Goal: Information Seeking & Learning: Learn about a topic

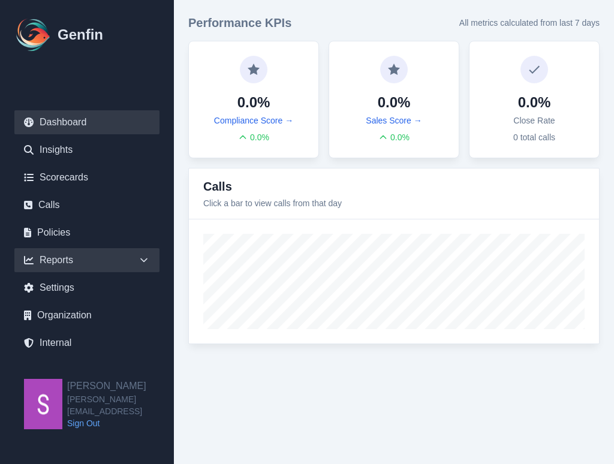
click at [125, 265] on div "Reports" at bounding box center [86, 260] width 145 height 24
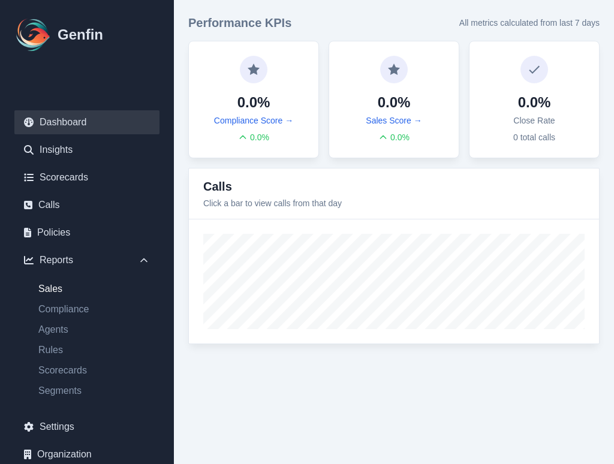
click at [59, 290] on link "Sales" at bounding box center [94, 289] width 131 height 14
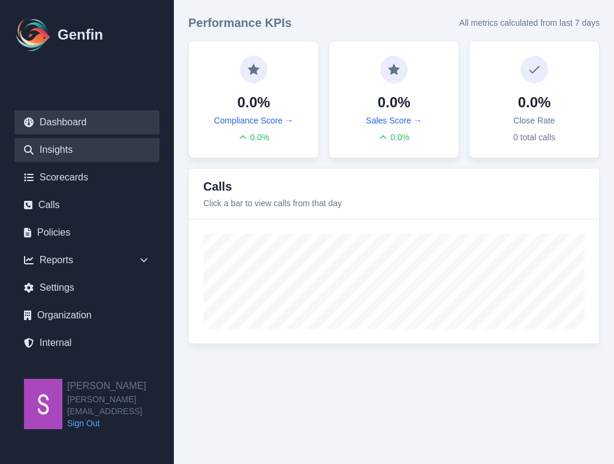
click at [77, 154] on link "Insights" at bounding box center [86, 150] width 145 height 24
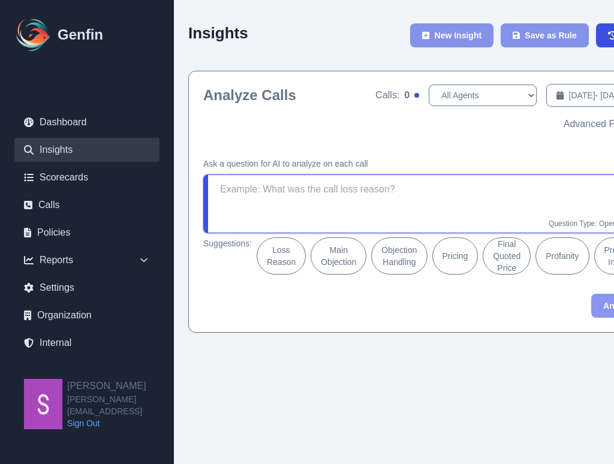
click at [332, 196] on textarea at bounding box center [425, 204] width 444 height 59
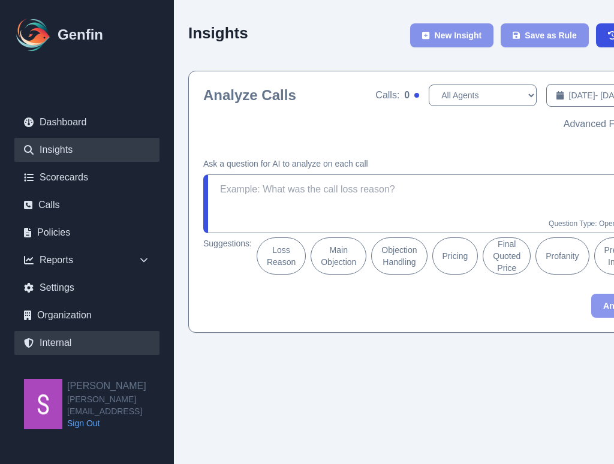
click at [67, 346] on link "Internal" at bounding box center [86, 343] width 145 height 24
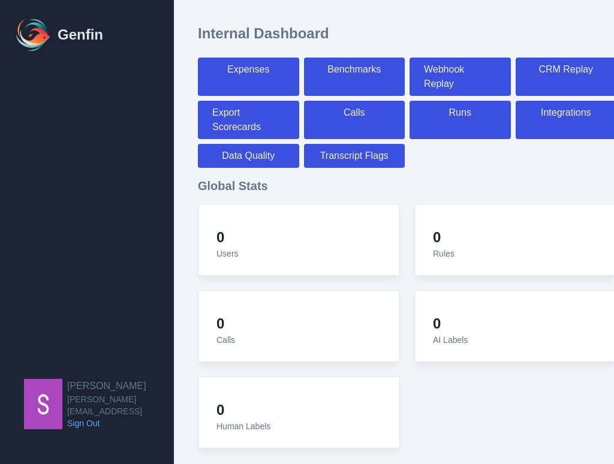
select select "paid"
select select "7"
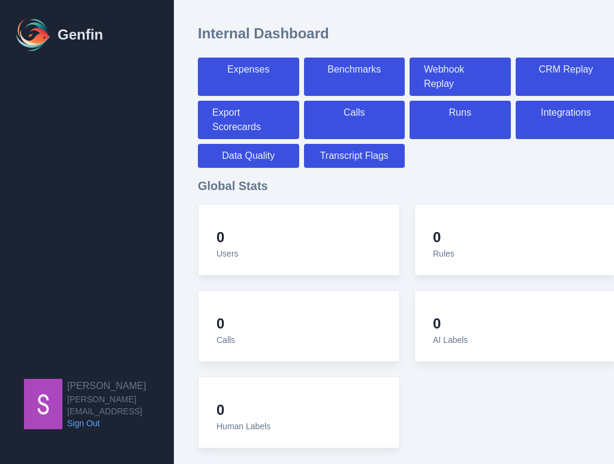
select select "paid"
select select "7"
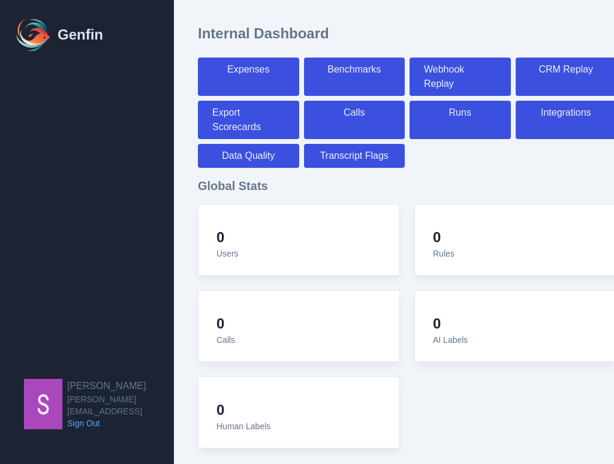
select select "7"
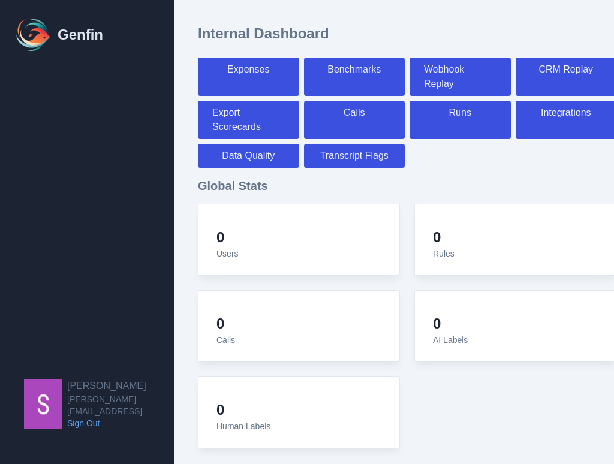
select select "7"
select select "paid"
select select "7"
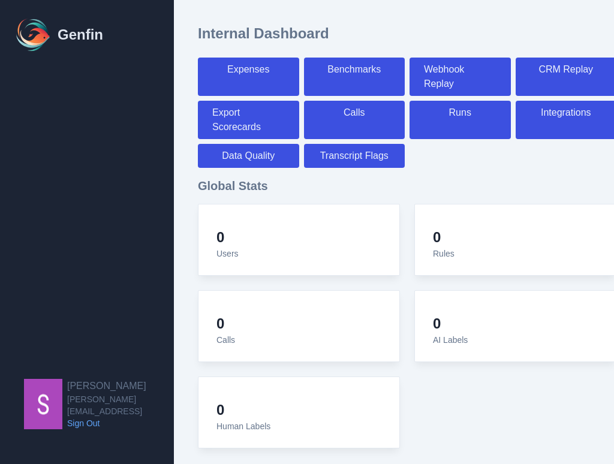
select select "7"
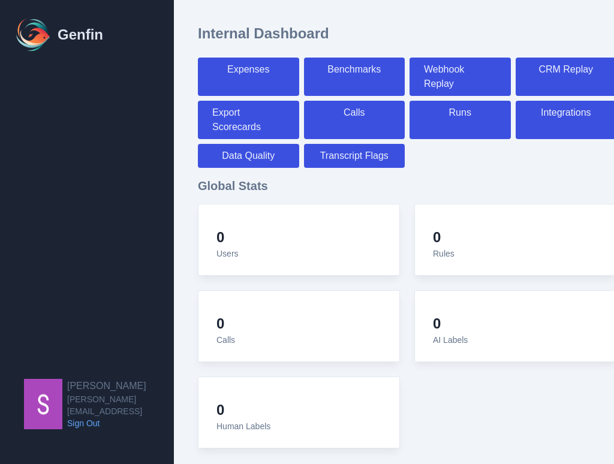
select select "7"
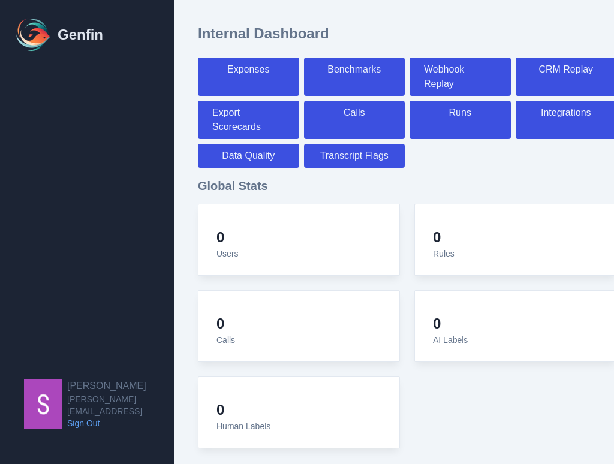
select select "7"
select select "paid"
select select "7"
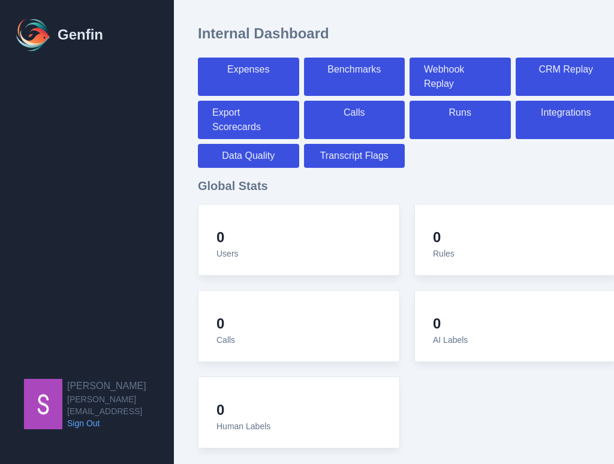
select select "paid"
select select "7"
select select "paid"
select select "7"
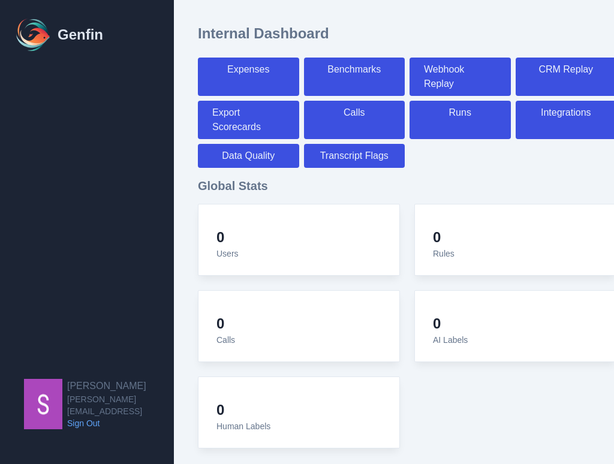
select select "7"
select select "paid"
select select "7"
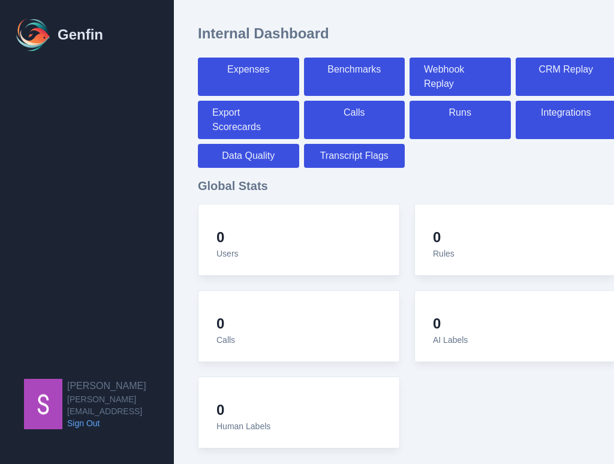
select select "paid"
select select "7"
select select "paid"
select select "7"
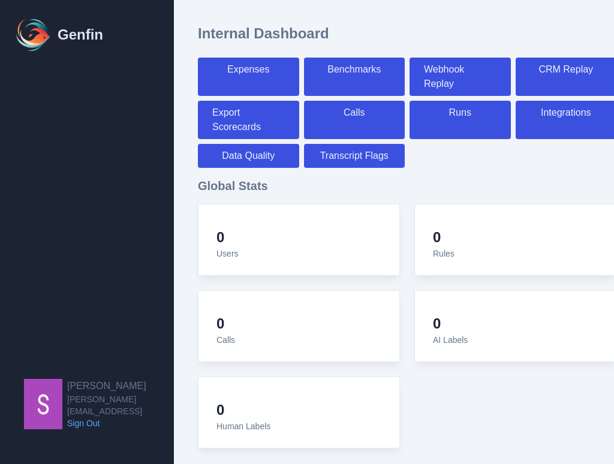
select select "7"
select select "paid"
select select "7"
select select "paid"
select select "7"
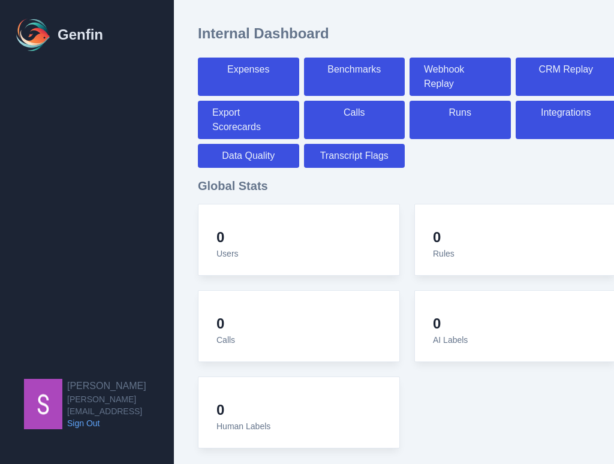
select select "7"
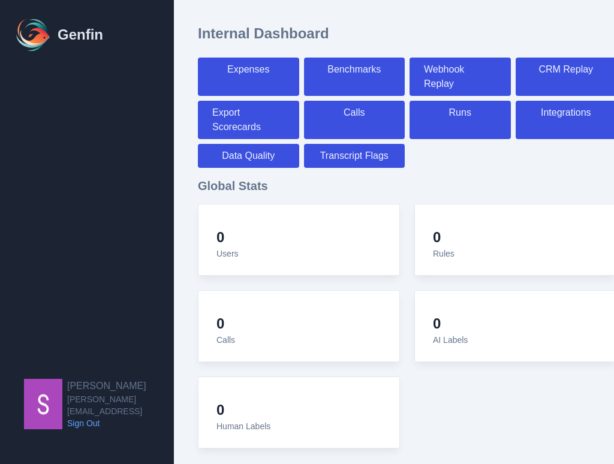
select select "paid"
select select "7"
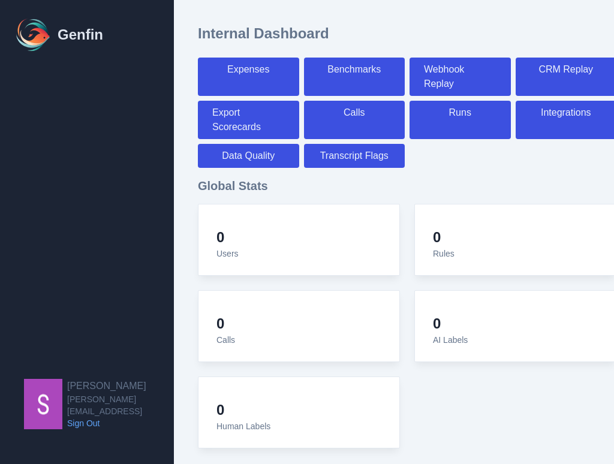
select select "paid"
select select "7"
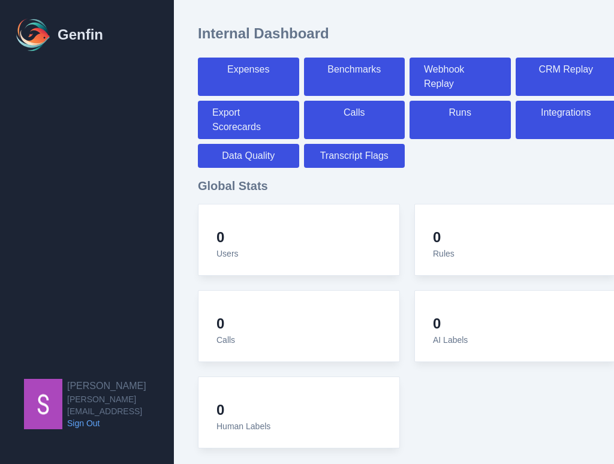
select select "7"
select select "paid"
select select "7"
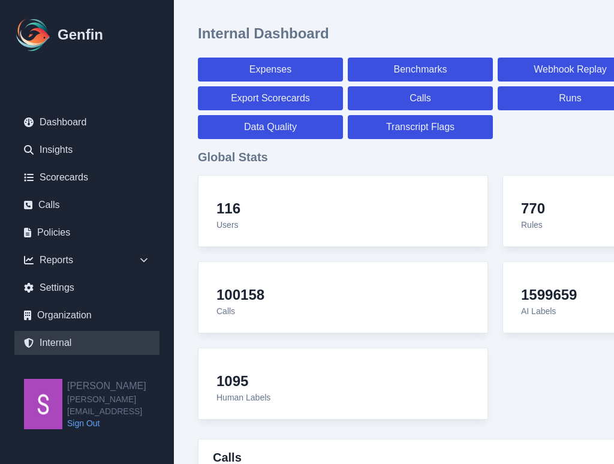
scroll to position [4, 0]
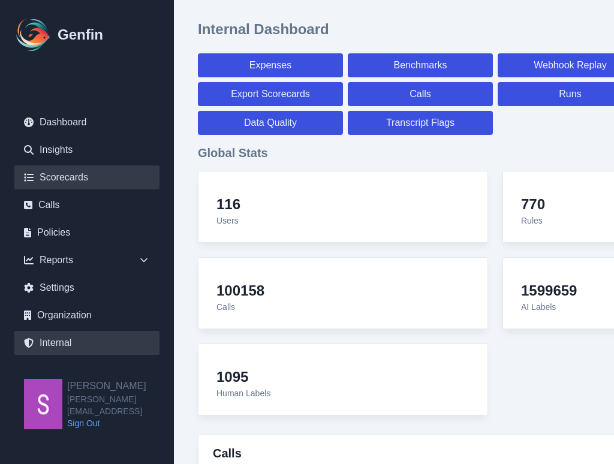
click at [75, 182] on link "Scorecards" at bounding box center [86, 178] width 145 height 24
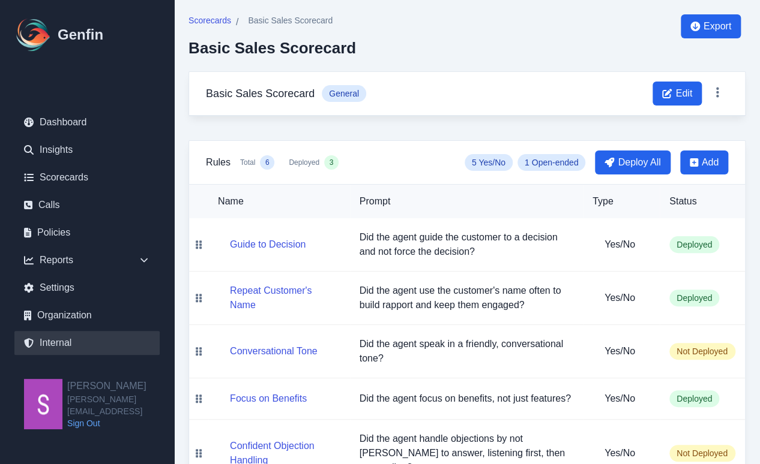
click at [52, 345] on link "Internal" at bounding box center [86, 343] width 145 height 24
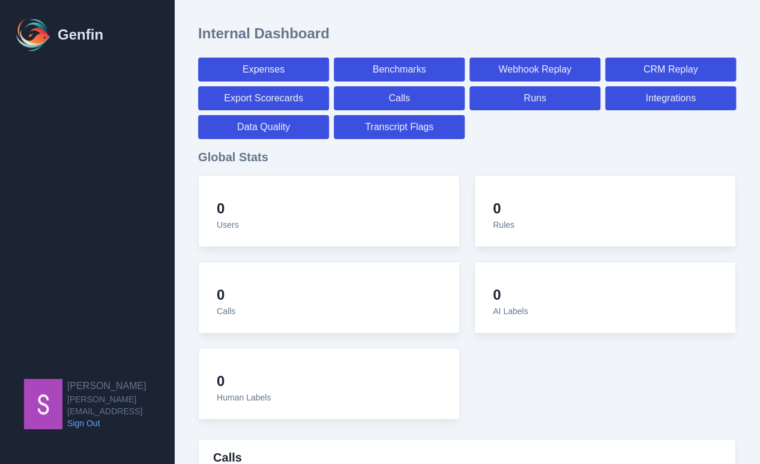
select select "paid"
select select "7"
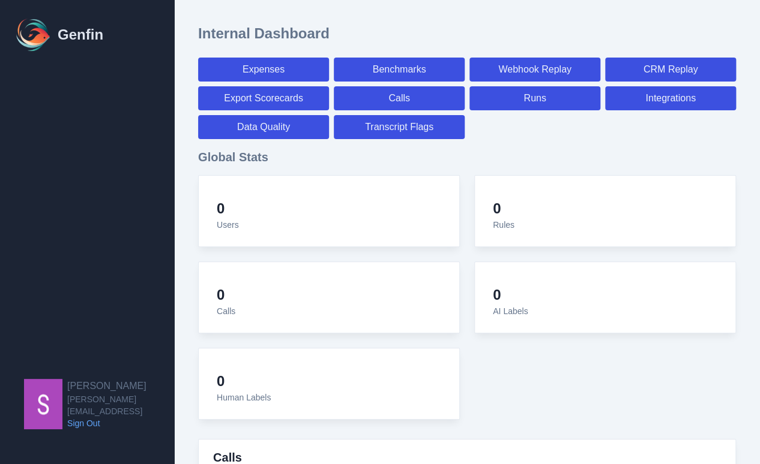
select select "paid"
select select "7"
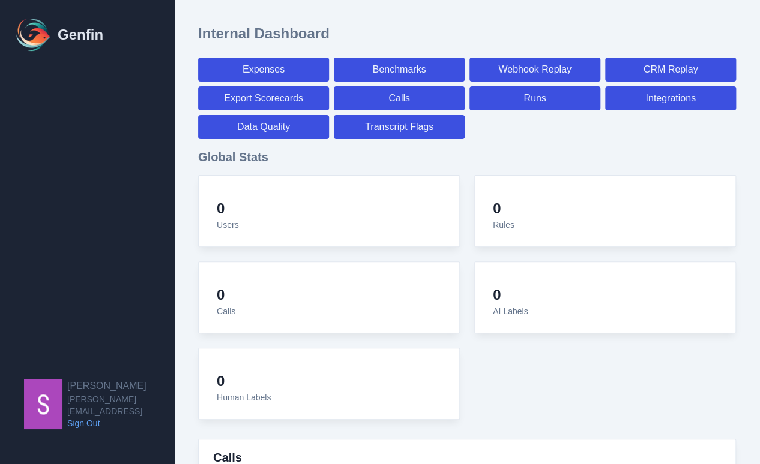
select select "7"
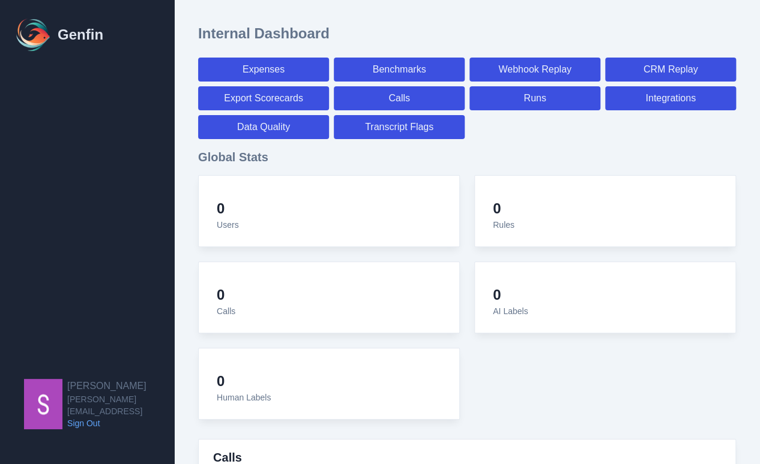
select select "7"
select select "paid"
select select "7"
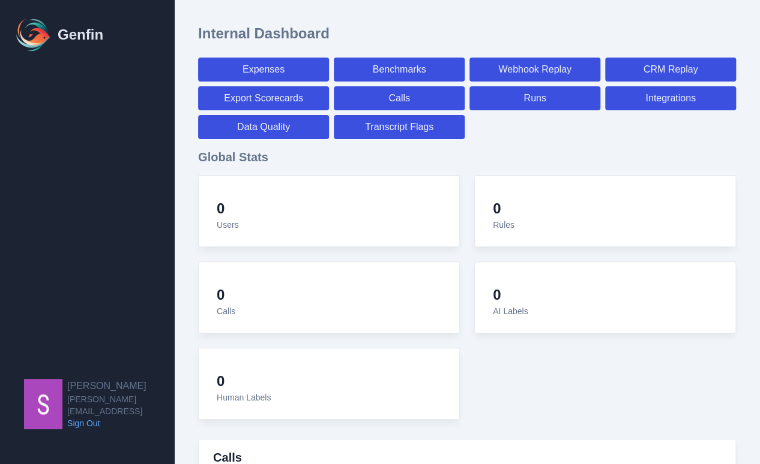
select select "7"
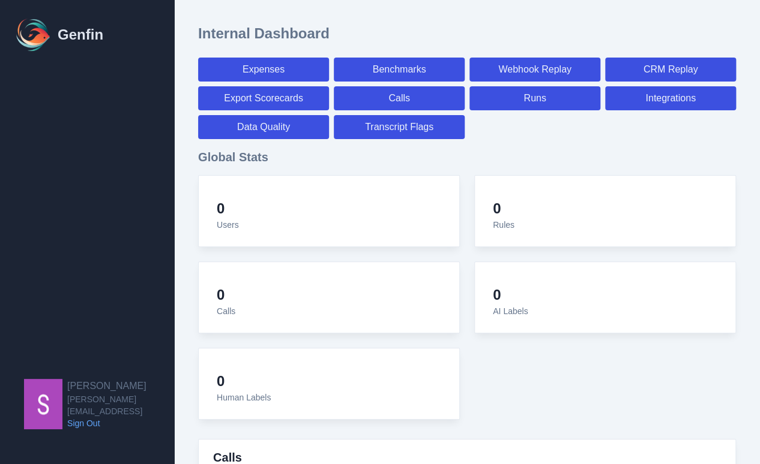
select select "7"
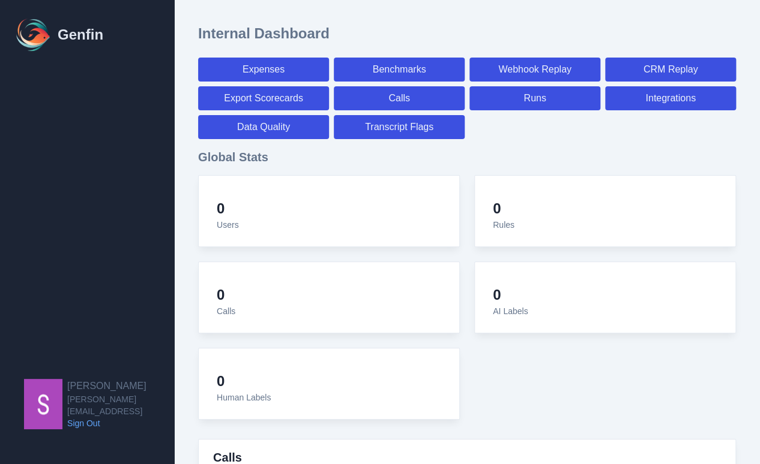
select select "7"
select select "paid"
select select "7"
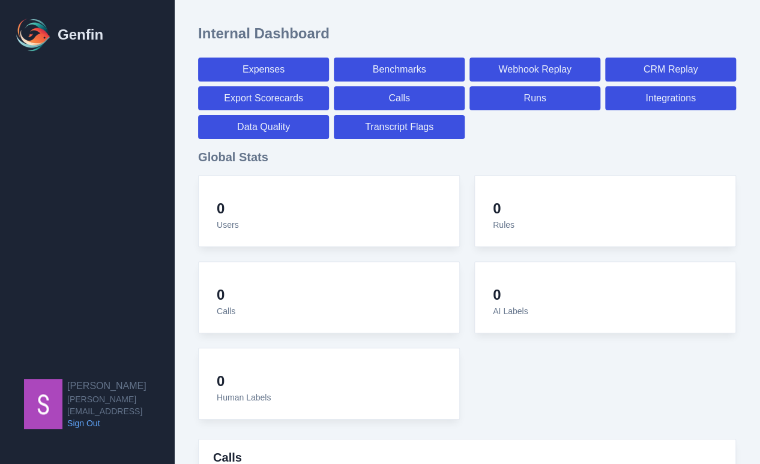
select select "paid"
select select "7"
select select "paid"
select select "7"
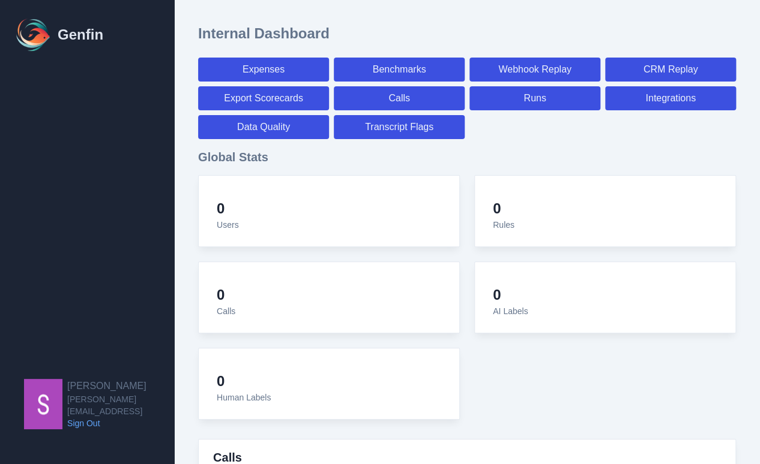
select select "7"
select select "paid"
select select "7"
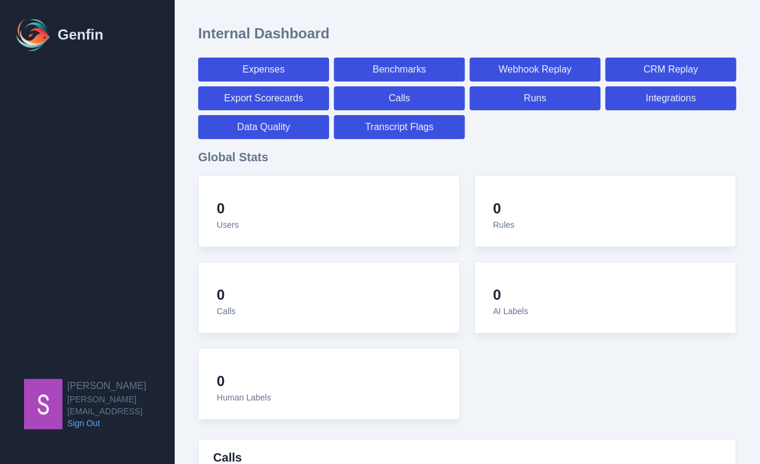
select select "paid"
select select "7"
select select "paid"
select select "7"
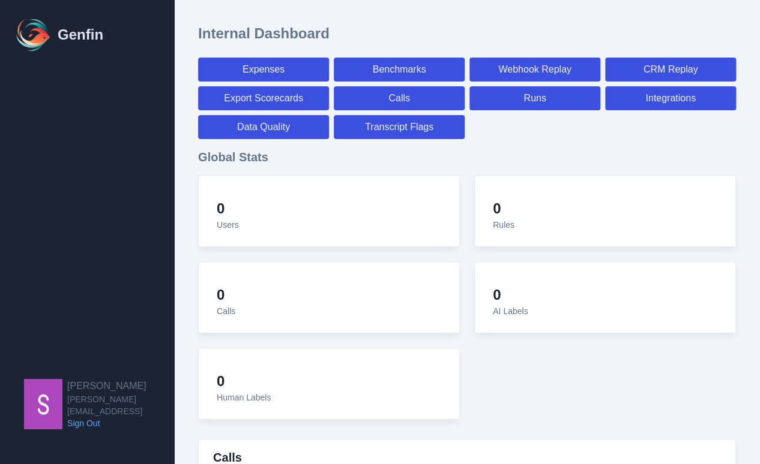
select select "7"
select select "paid"
select select "7"
select select "paid"
select select "7"
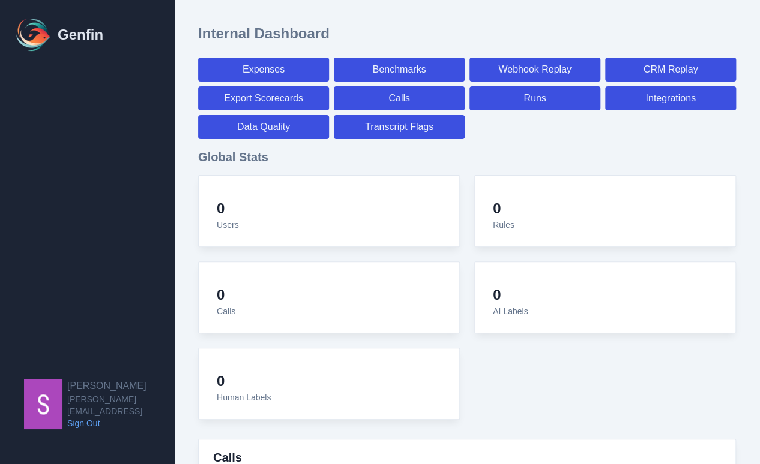
select select "7"
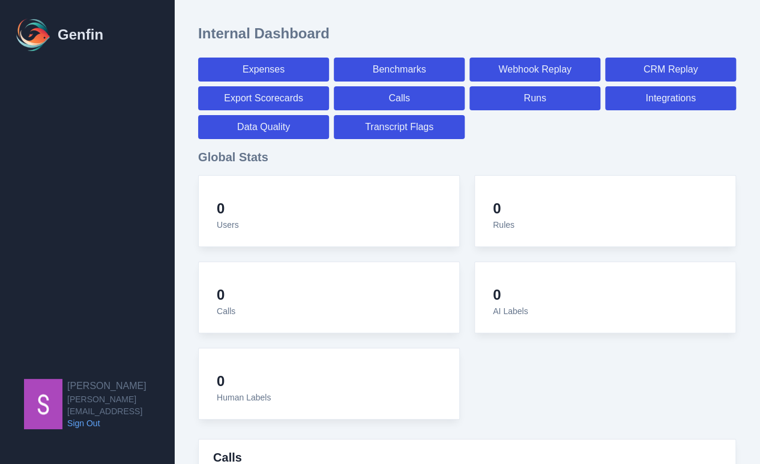
select select "paid"
select select "7"
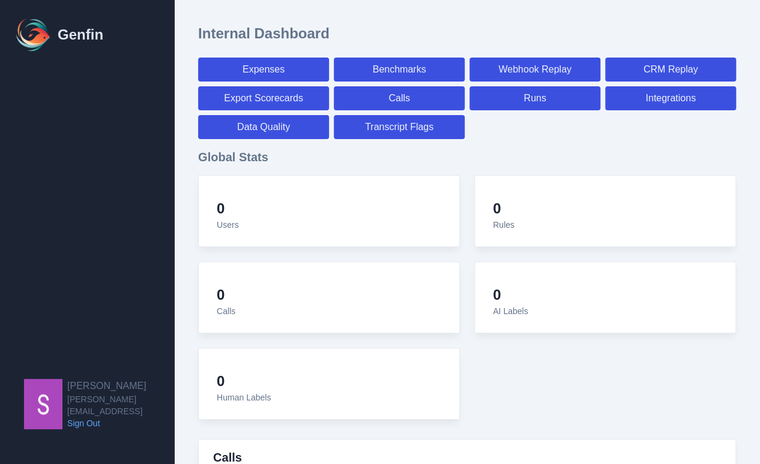
select select "paid"
select select "7"
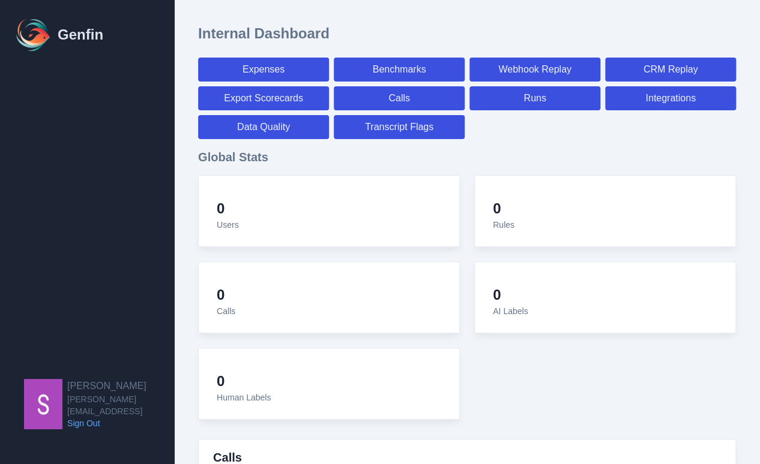
select select "7"
select select "paid"
select select "7"
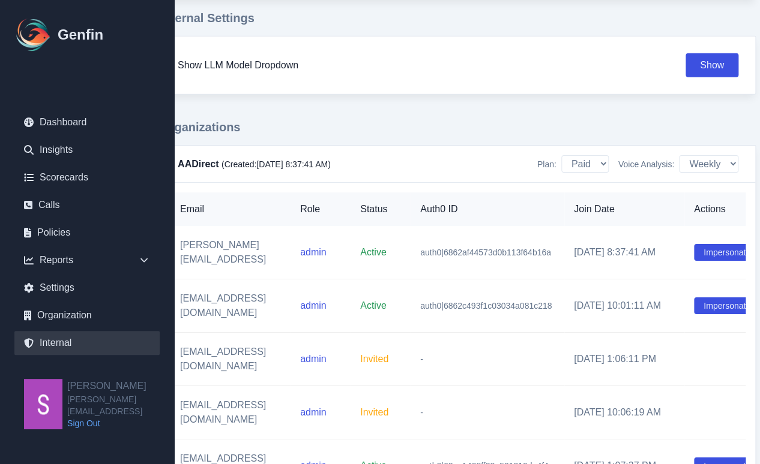
scroll to position [1550, 38]
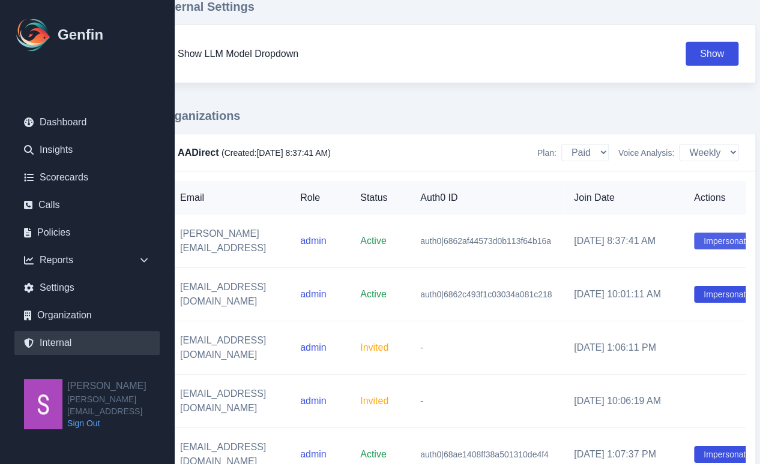
click at [614, 236] on button "Impersonate" at bounding box center [727, 241] width 66 height 17
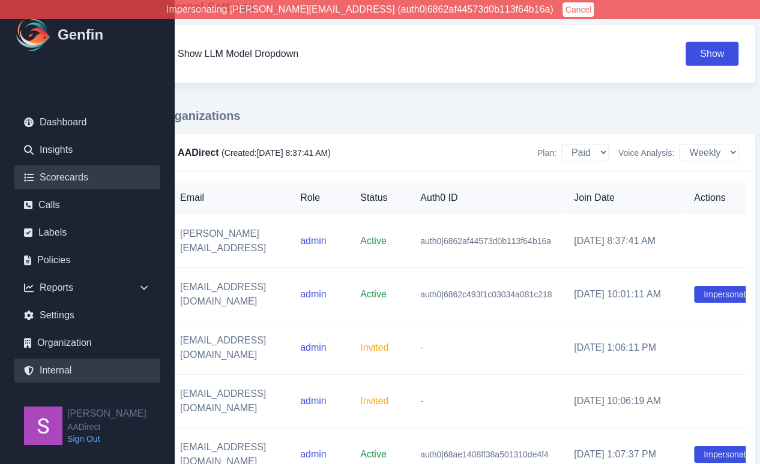
click at [51, 169] on link "Scorecards" at bounding box center [86, 178] width 145 height 24
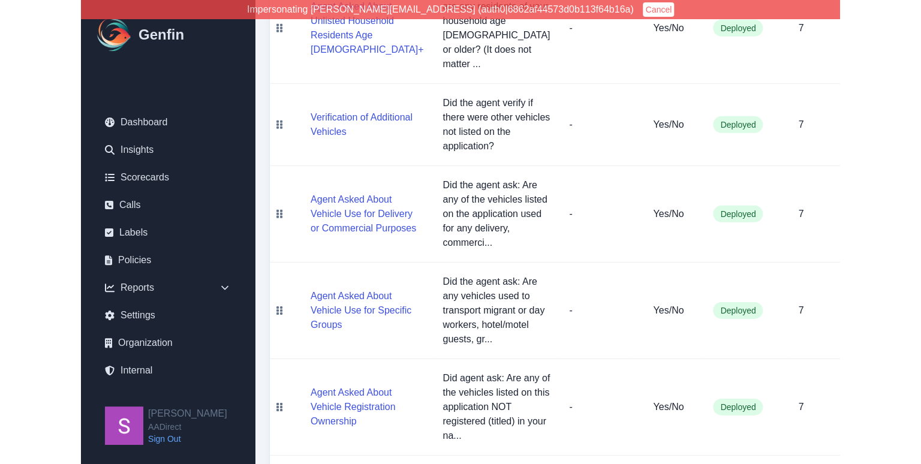
scroll to position [1206, 0]
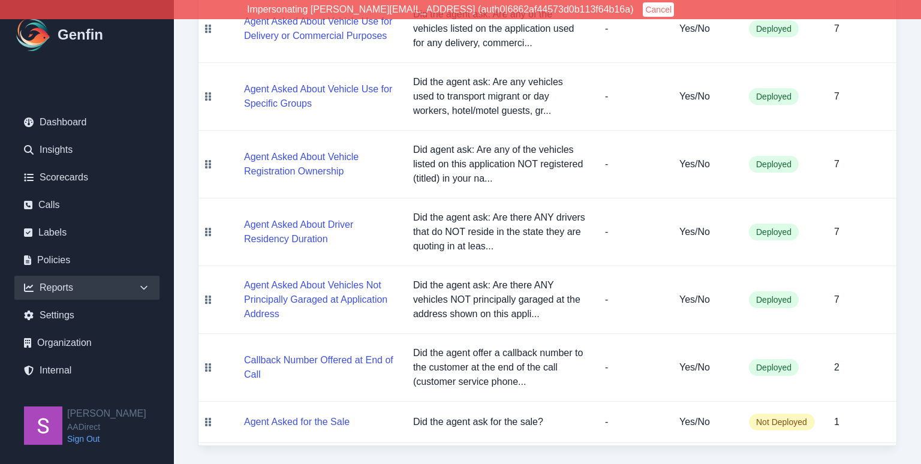
click at [137, 287] on div "Reports" at bounding box center [86, 288] width 145 height 24
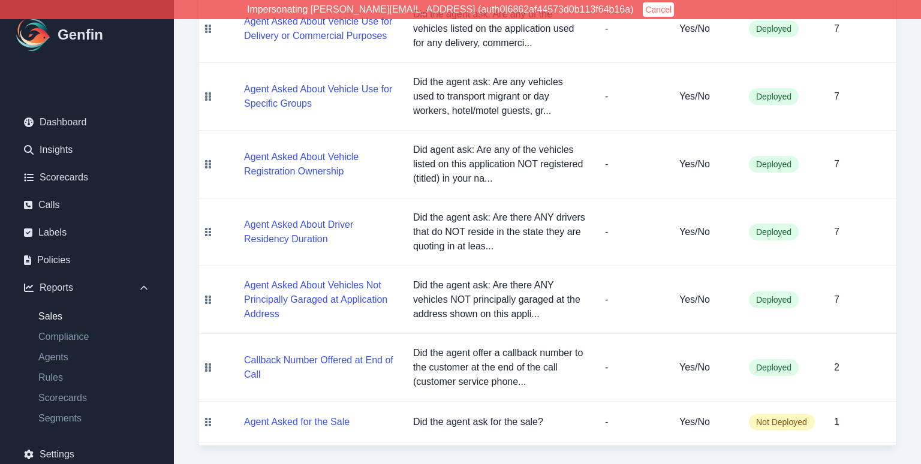
click at [46, 320] on link "Sales" at bounding box center [94, 317] width 131 height 14
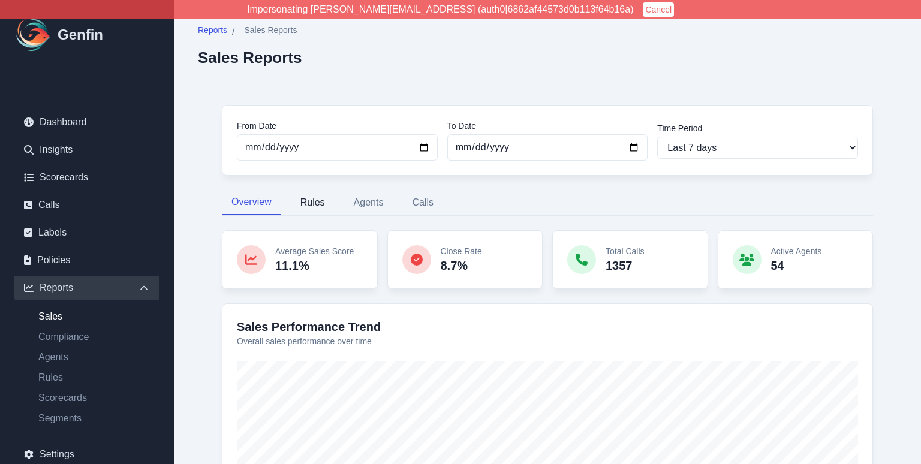
click at [313, 202] on button "Rules" at bounding box center [313, 202] width 44 height 25
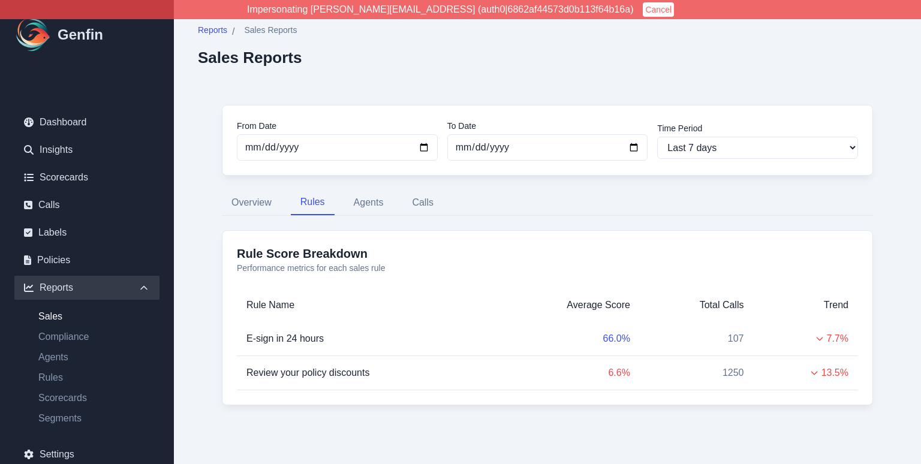
scroll to position [2, 0]
click at [353, 205] on button "Agents" at bounding box center [368, 200] width 49 height 25
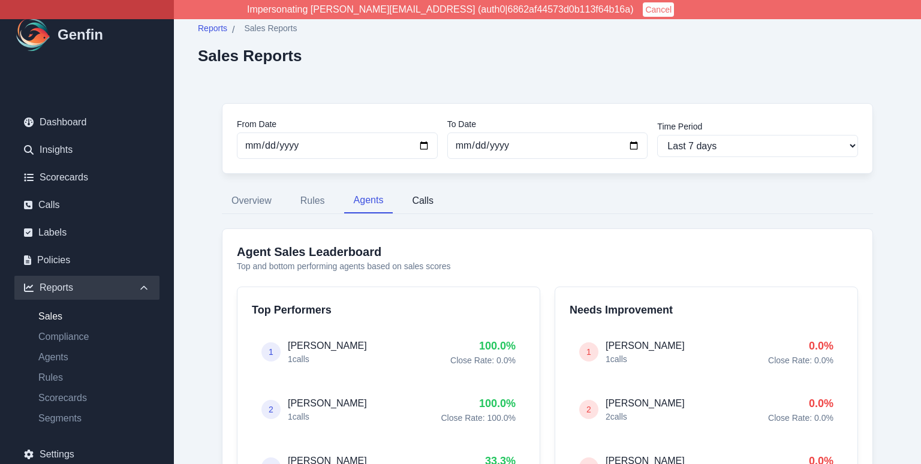
click at [433, 205] on button "Calls" at bounding box center [423, 200] width 41 height 25
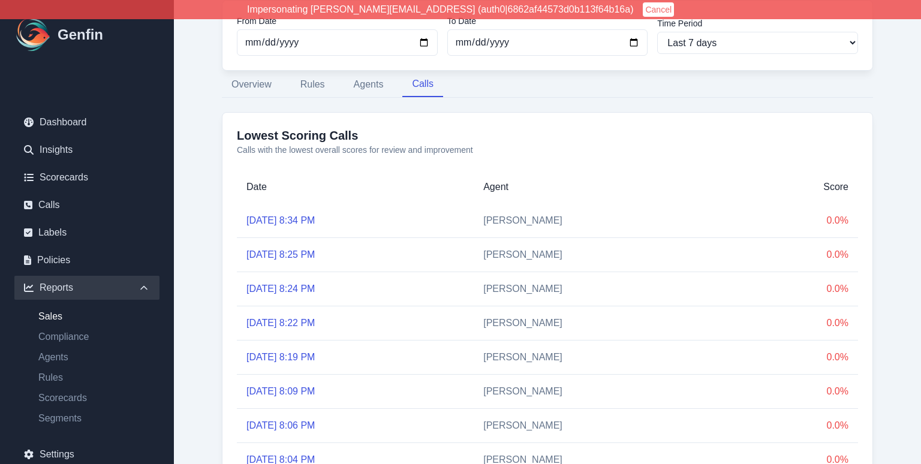
scroll to position [0, 0]
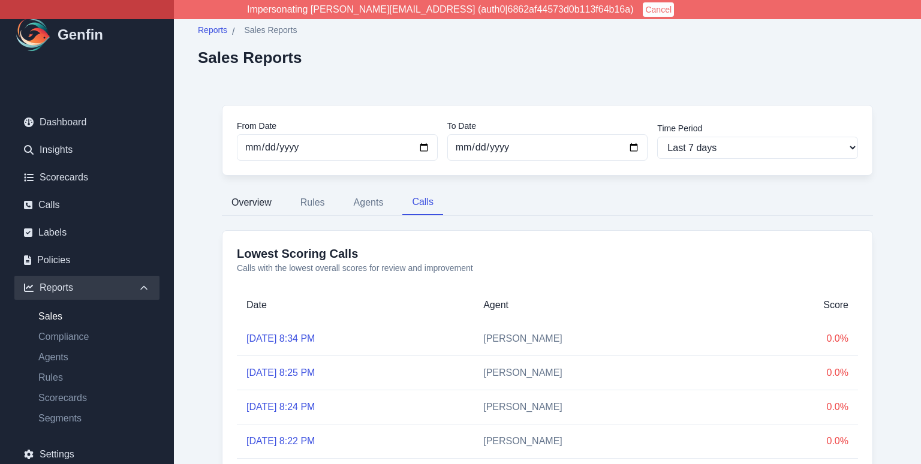
click at [252, 202] on button "Overview" at bounding box center [251, 202] width 59 height 25
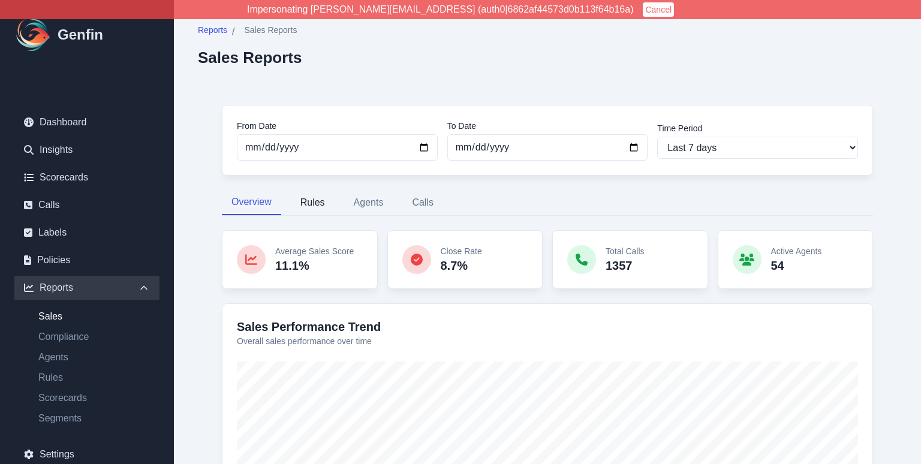
click at [316, 202] on button "Rules" at bounding box center [313, 202] width 44 height 25
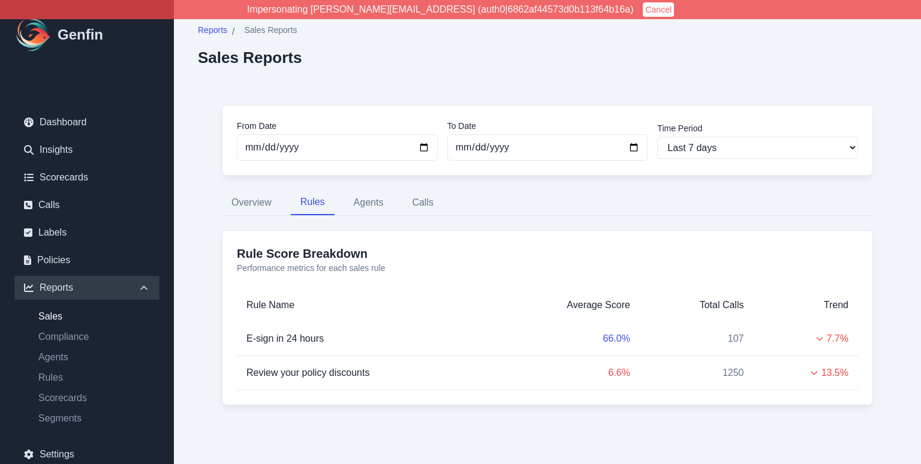
click at [289, 339] on span "E-sign in 24 hours" at bounding box center [285, 339] width 77 height 10
click at [46, 179] on link "Scorecards" at bounding box center [86, 178] width 145 height 24
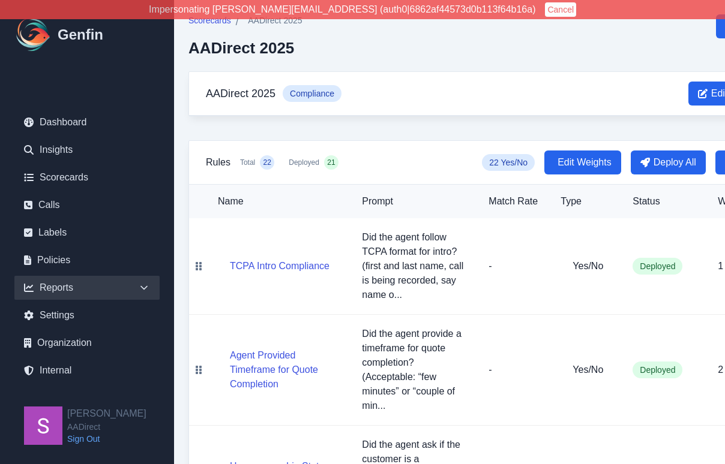
click at [140, 289] on icon at bounding box center [144, 288] width 12 height 12
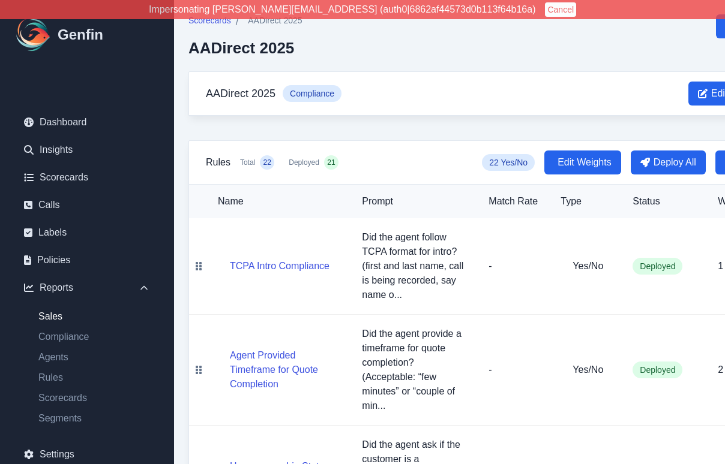
click at [53, 317] on link "Sales" at bounding box center [94, 317] width 131 height 14
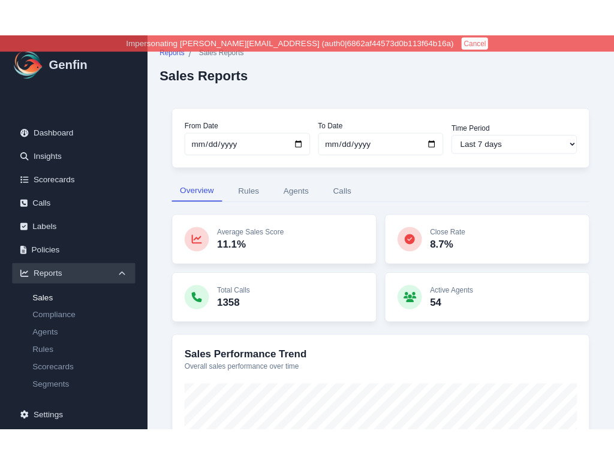
scroll to position [8, 0]
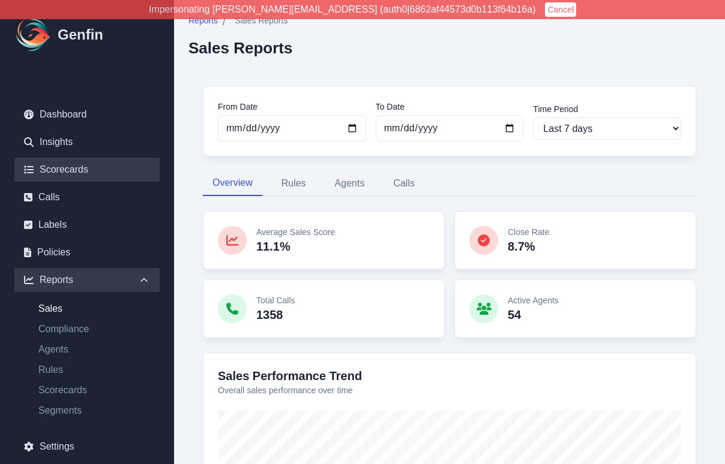
click at [80, 173] on link "Scorecards" at bounding box center [86, 170] width 145 height 24
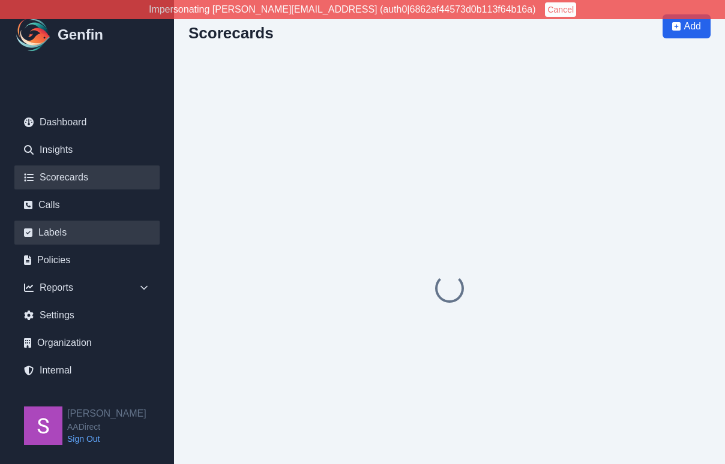
click at [60, 233] on link "Labels" at bounding box center [86, 233] width 145 height 24
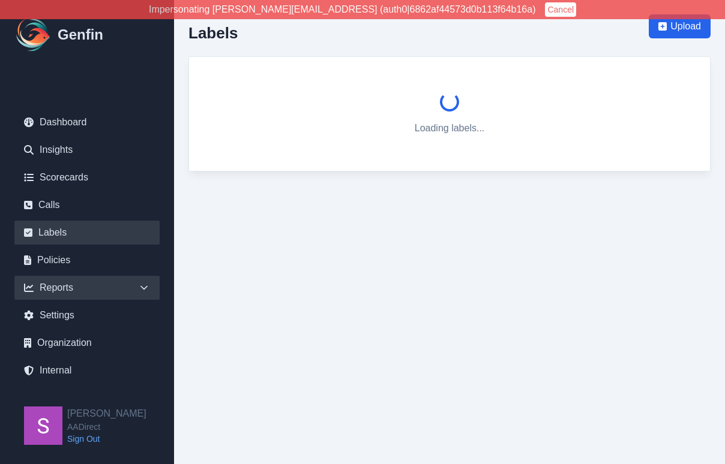
click at [152, 287] on div "Reports" at bounding box center [86, 288] width 145 height 24
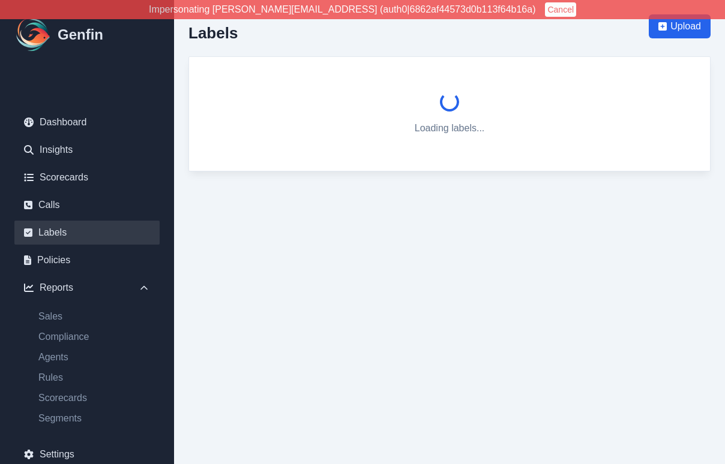
click at [30, 324] on ul "Sales Compliance Agents Rules Scorecards Segments" at bounding box center [86, 368] width 145 height 116
click at [46, 320] on link "Sales" at bounding box center [94, 317] width 131 height 14
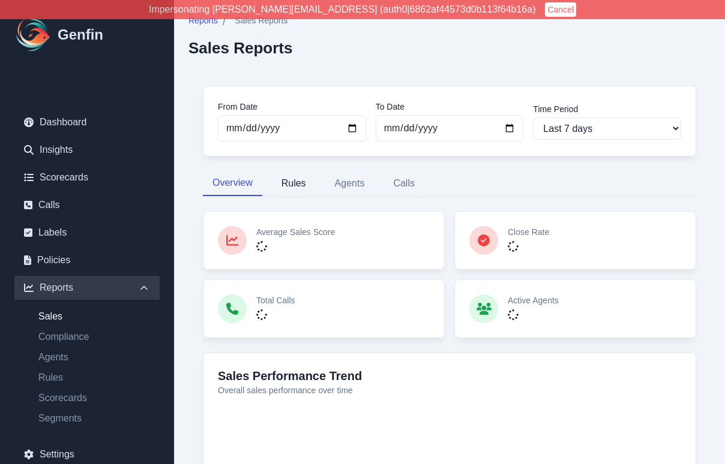
click at [285, 184] on button "Rules" at bounding box center [294, 183] width 44 height 25
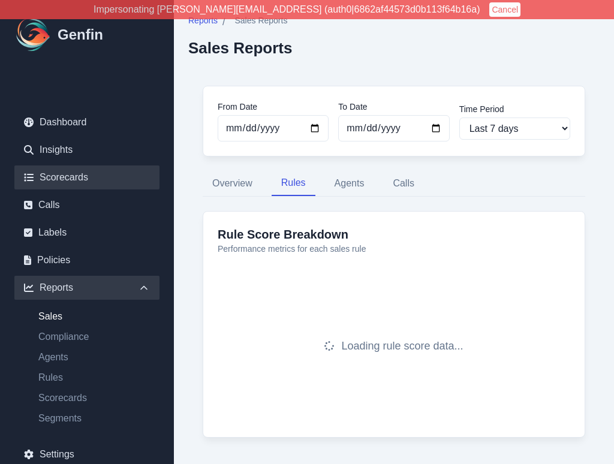
click at [85, 179] on link "Scorecards" at bounding box center [86, 178] width 145 height 24
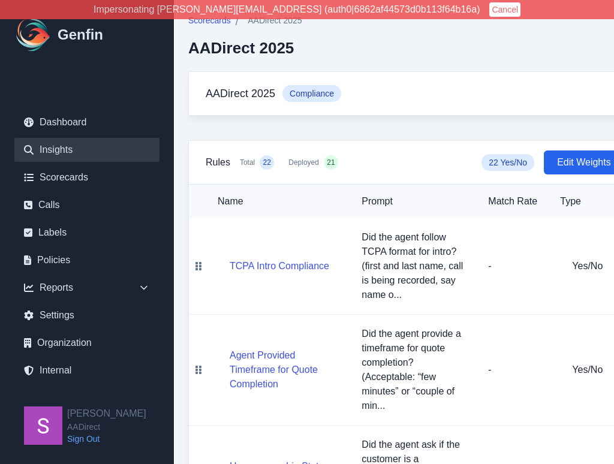
click at [59, 150] on link "Insights" at bounding box center [86, 150] width 145 height 24
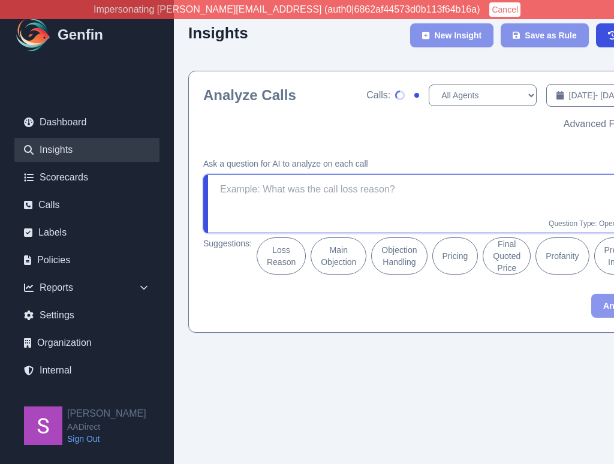
click at [311, 224] on textarea at bounding box center [425, 204] width 444 height 59
type textarea "Was motorclub mentioned on this club?"
click at [268, 191] on textarea "Was motorclub mentioned on this club?" at bounding box center [425, 204] width 444 height 59
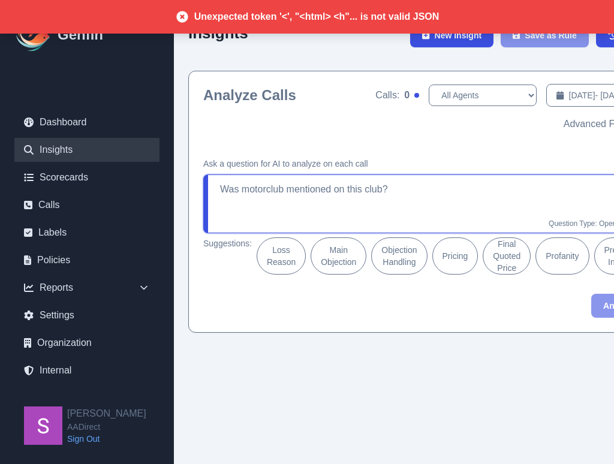
click at [421, 191] on textarea "Was motorclub mentioned on this club?" at bounding box center [425, 204] width 444 height 59
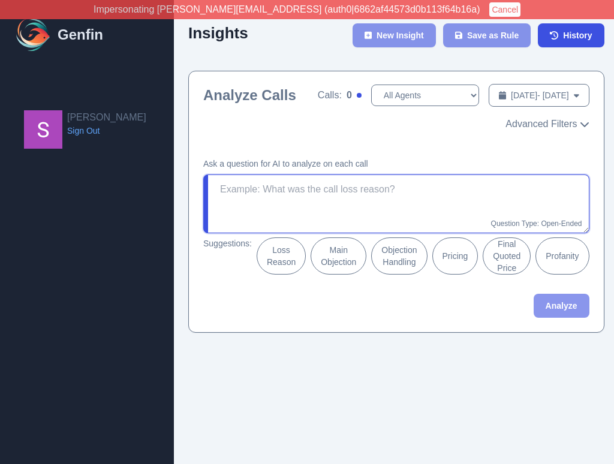
click at [320, 223] on textarea at bounding box center [396, 204] width 386 height 59
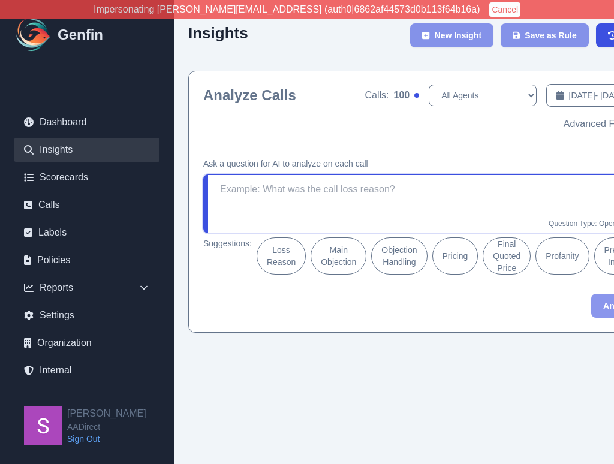
click at [316, 211] on textarea at bounding box center [425, 204] width 444 height 59
click at [313, 203] on textarea at bounding box center [425, 204] width 444 height 59
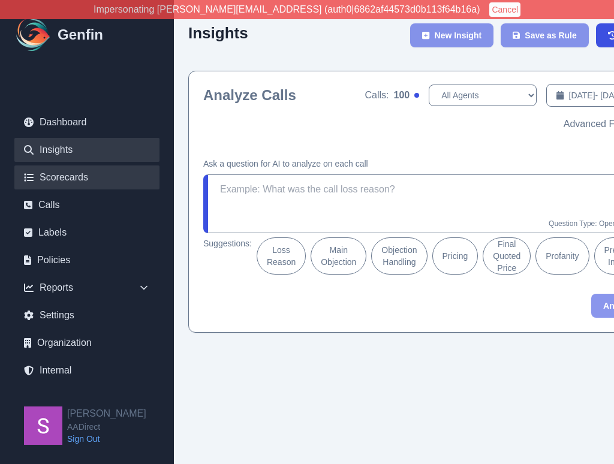
click at [71, 176] on link "Scorecards" at bounding box center [86, 178] width 145 height 24
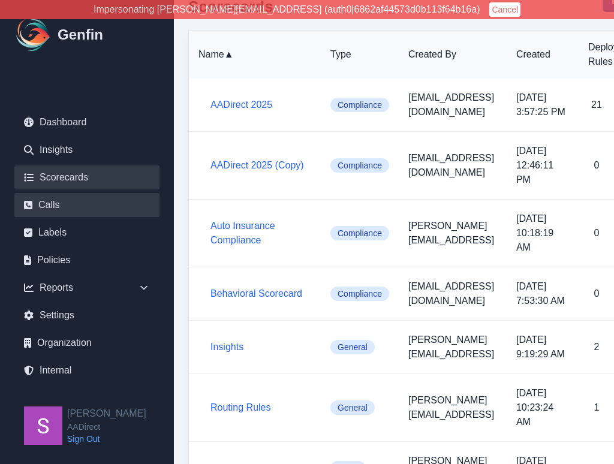
scroll to position [43, 0]
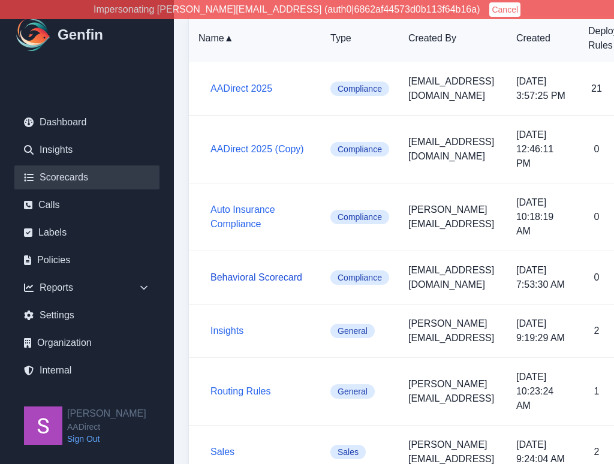
click at [232, 272] on link "Behavioral Scorecard" at bounding box center [257, 277] width 92 height 10
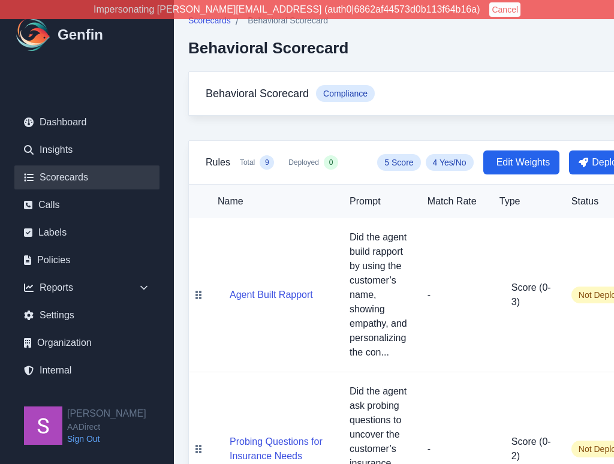
click at [59, 171] on link "Scorecards" at bounding box center [86, 178] width 145 height 24
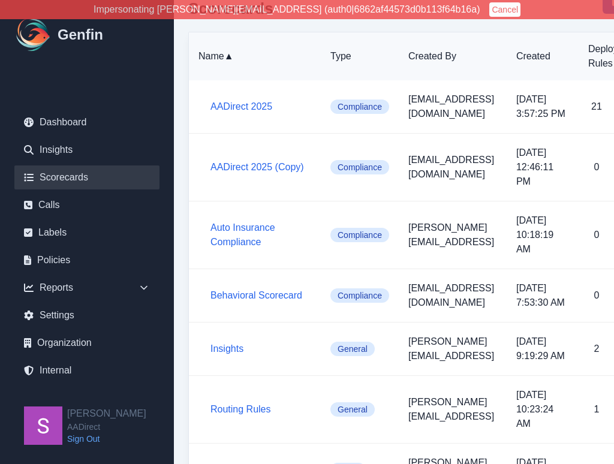
scroll to position [32, 0]
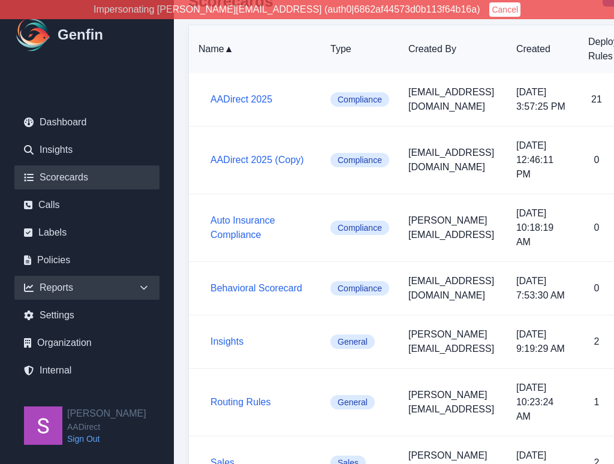
click at [140, 278] on div "Reports" at bounding box center [86, 288] width 145 height 24
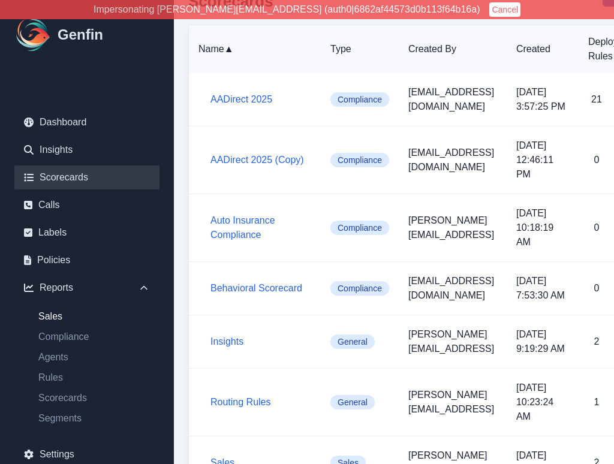
click at [39, 316] on link "Sales" at bounding box center [94, 317] width 131 height 14
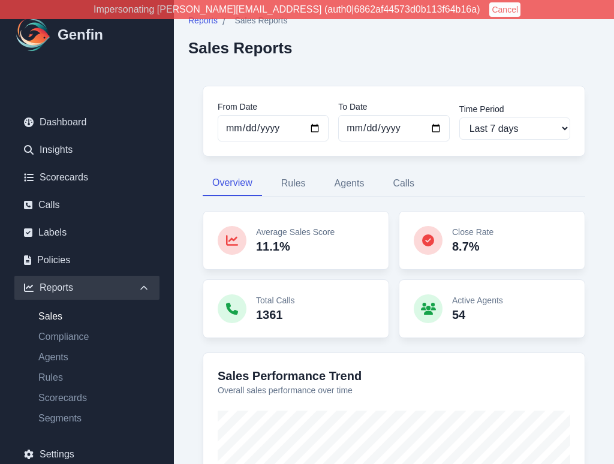
scroll to position [2, 0]
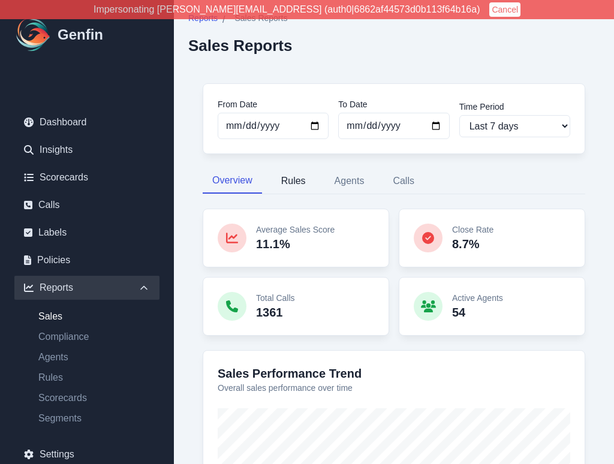
click at [296, 175] on button "Rules" at bounding box center [294, 181] width 44 height 25
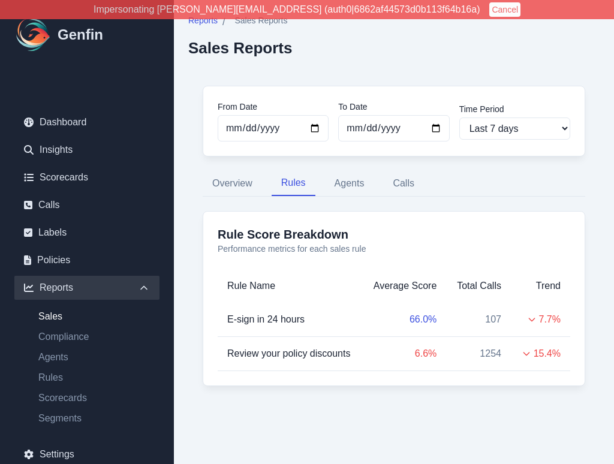
scroll to position [0, 0]
click at [55, 155] on link "Insights" at bounding box center [86, 150] width 145 height 24
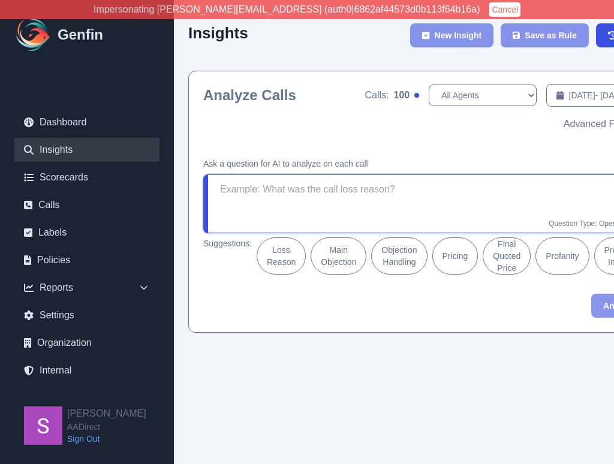
click at [300, 182] on textarea at bounding box center [425, 204] width 444 height 59
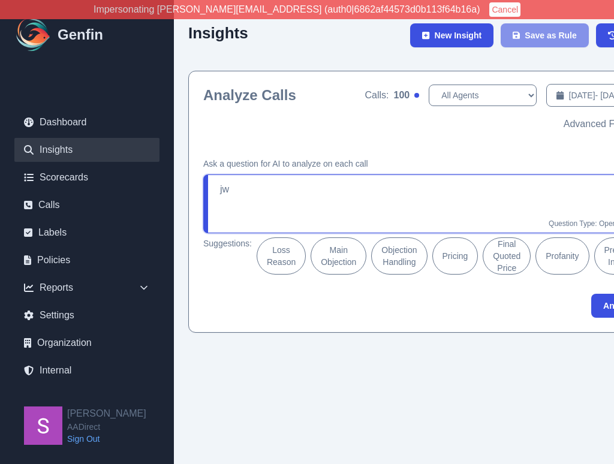
type textarea "j"
click at [304, 207] on textarea "was motorclub" at bounding box center [425, 204] width 444 height 59
click at [227, 187] on textarea "was motorclub offered on this call? Motorclub" at bounding box center [425, 204] width 444 height 59
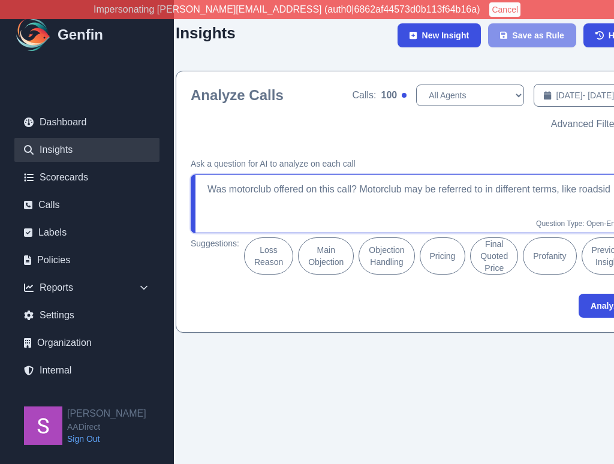
scroll to position [0, 19]
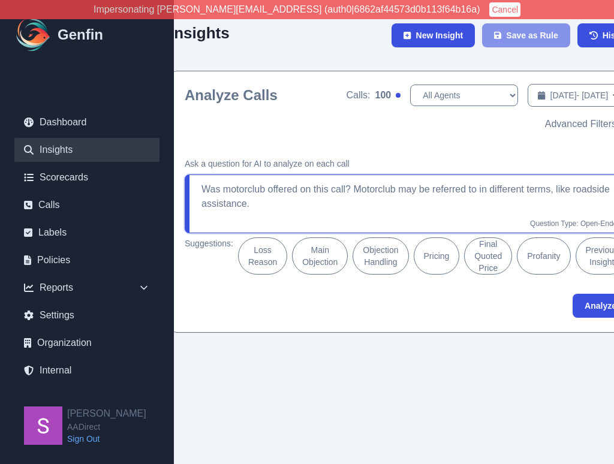
type textarea "Was motorclub offered on this call? Motorclub may be referred to in different t…"
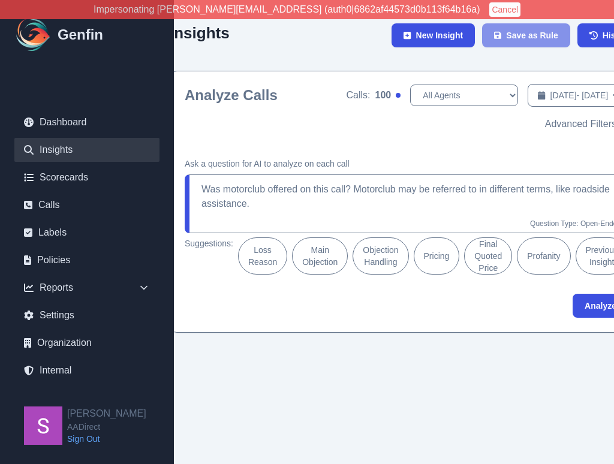
click at [233, 347] on html "Impersonating shane+aadirect@genfin.ai (auth0|6862af44573d0b113f64b16a) Cancel …" at bounding box center [288, 173] width 614 height 347
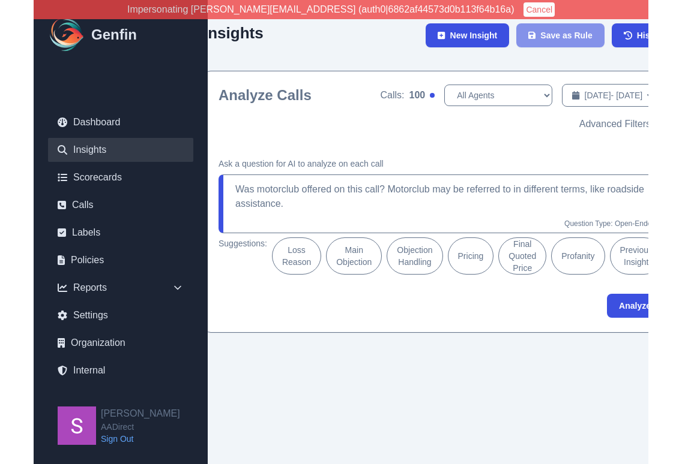
scroll to position [0, 0]
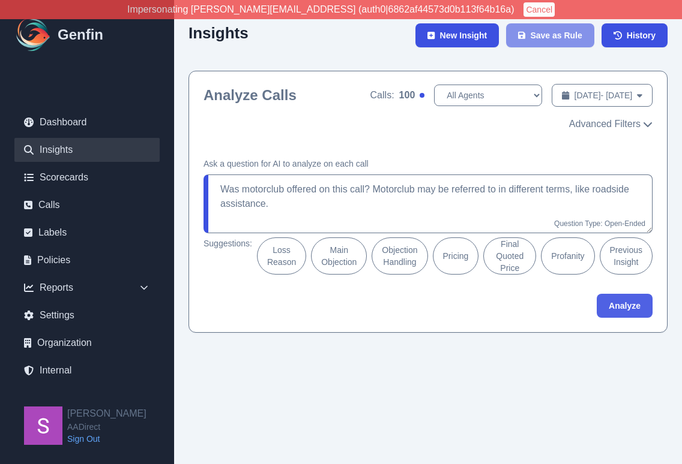
click at [614, 305] on button "Analyze" at bounding box center [624, 306] width 56 height 24
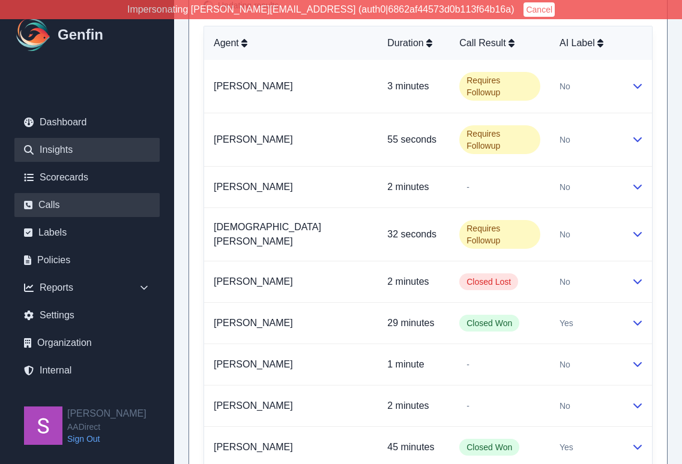
scroll to position [766, 0]
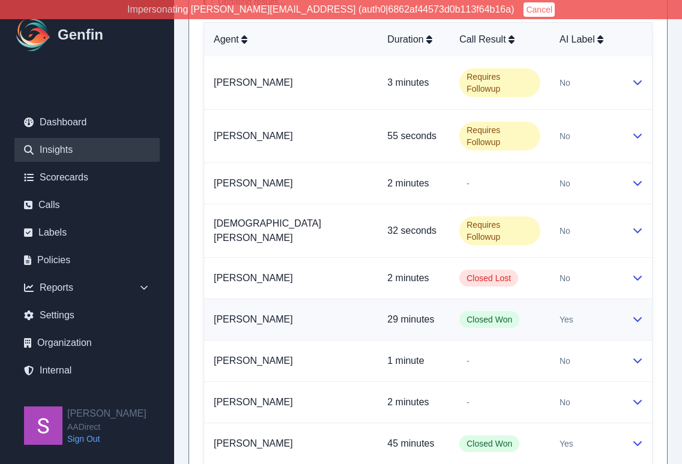
click at [614, 314] on icon at bounding box center [637, 319] width 10 height 10
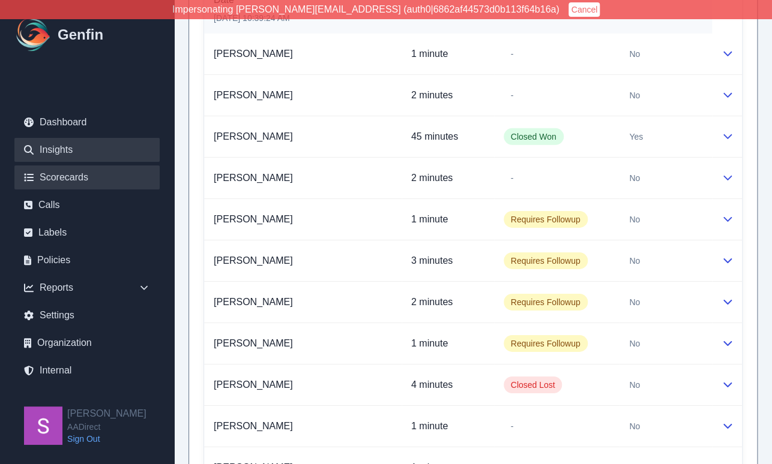
scroll to position [1505, 0]
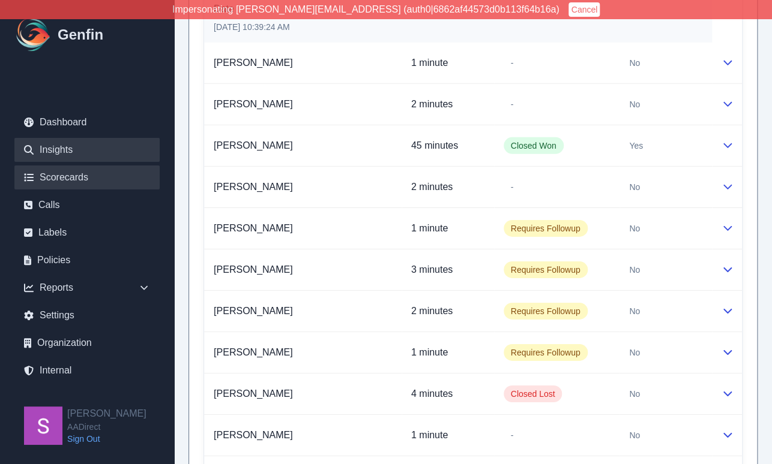
click at [74, 181] on link "Scorecards" at bounding box center [86, 178] width 145 height 24
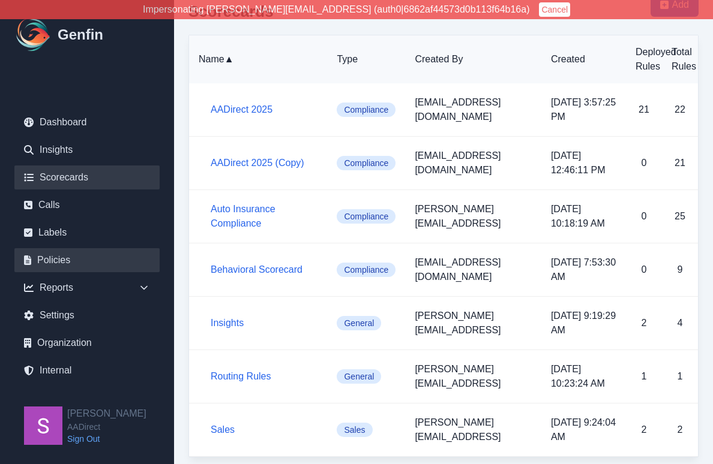
scroll to position [26, 0]
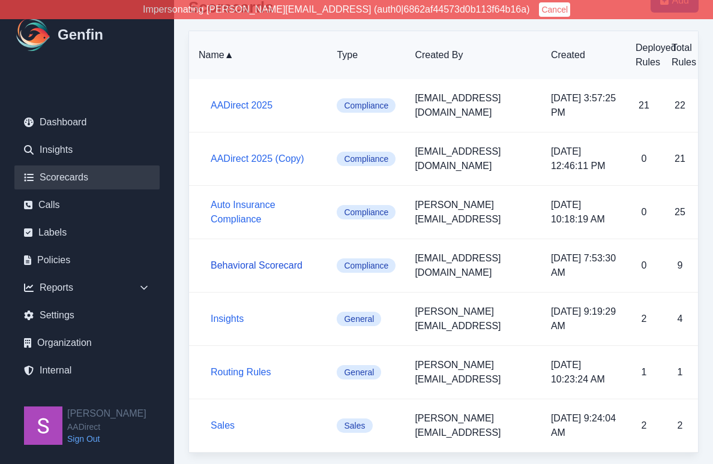
click at [283, 265] on link "Behavioral Scorecard" at bounding box center [257, 265] width 92 height 10
click at [271, 267] on link "Behavioral Scorecard" at bounding box center [257, 265] width 92 height 10
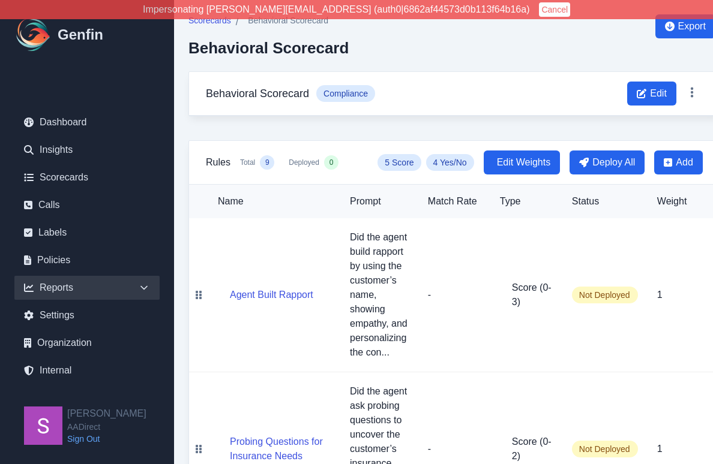
click at [143, 290] on icon at bounding box center [144, 288] width 12 height 12
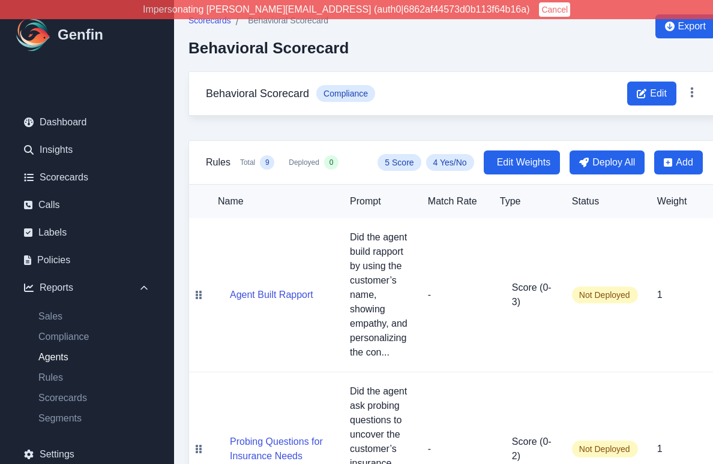
click at [61, 358] on link "Agents" at bounding box center [94, 357] width 131 height 14
click at [614, 93] on span "Edit" at bounding box center [658, 93] width 17 height 14
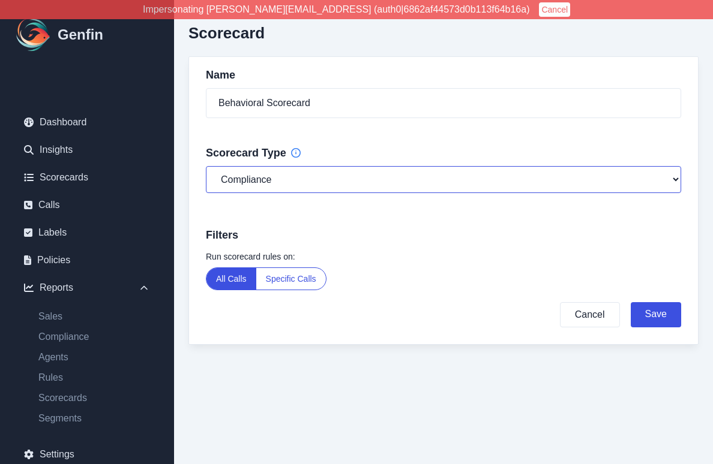
click at [285, 184] on select "General Compliance Sales" at bounding box center [443, 179] width 475 height 27
select select "sales"
click at [206, 166] on select "General Compliance Sales" at bounding box center [443, 179] width 475 height 27
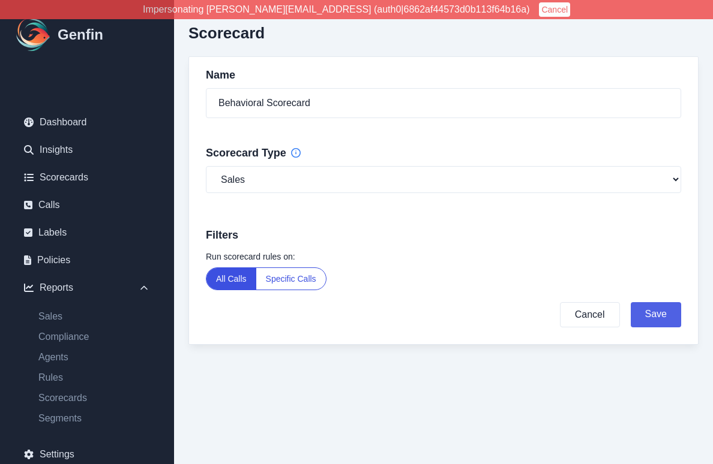
click at [614, 320] on button "Save" at bounding box center [656, 314] width 50 height 25
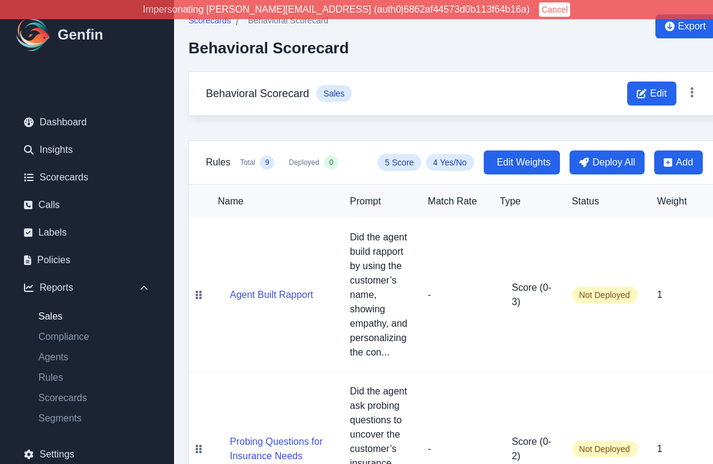
click at [55, 320] on link "Sales" at bounding box center [94, 317] width 131 height 14
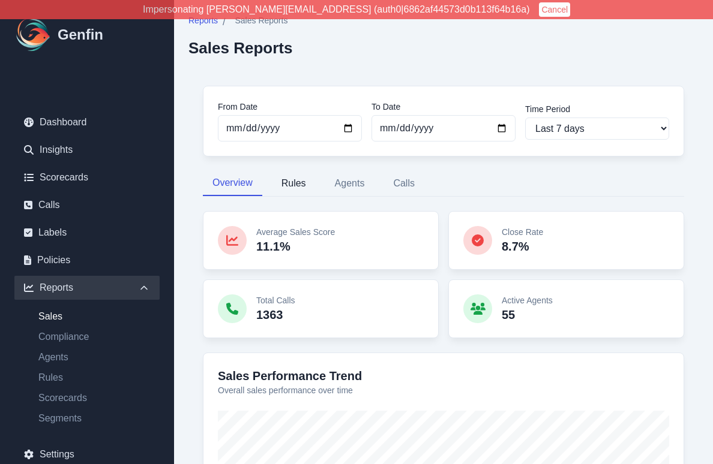
click at [292, 187] on button "Rules" at bounding box center [294, 183] width 44 height 25
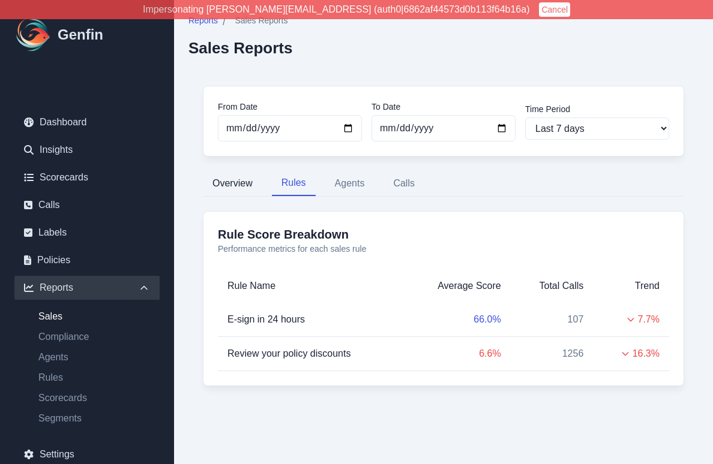
click at [240, 182] on button "Overview" at bounding box center [232, 183] width 59 height 25
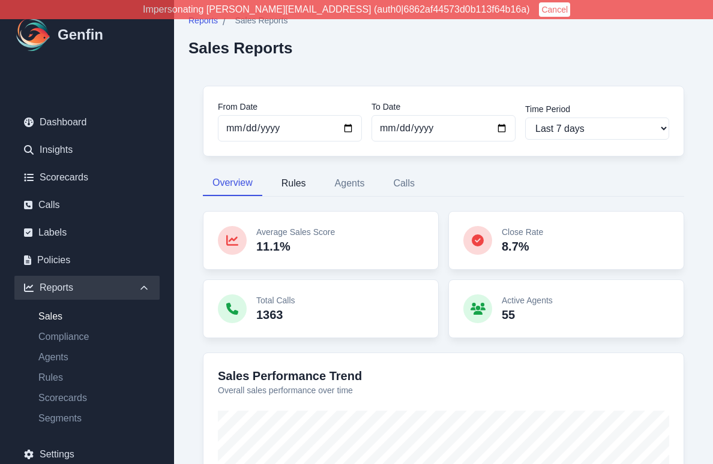
click at [297, 182] on button "Rules" at bounding box center [294, 183] width 44 height 25
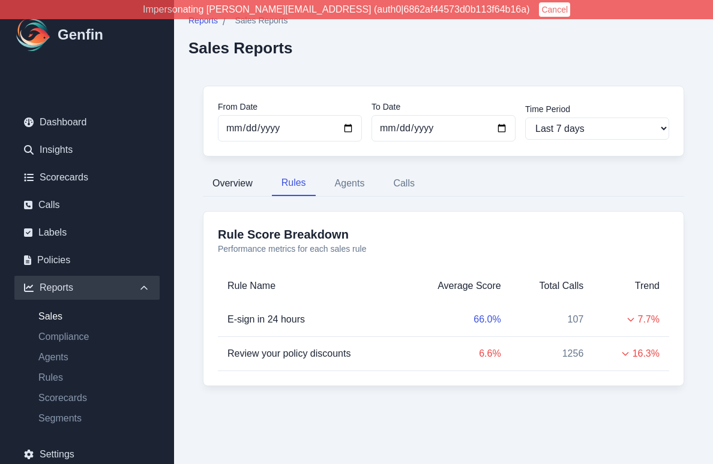
click at [248, 181] on button "Overview" at bounding box center [232, 183] width 59 height 25
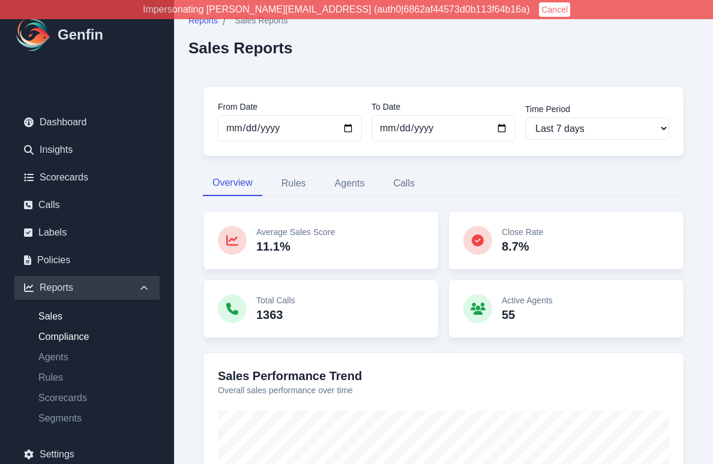
click at [64, 341] on link "Compliance" at bounding box center [94, 337] width 131 height 14
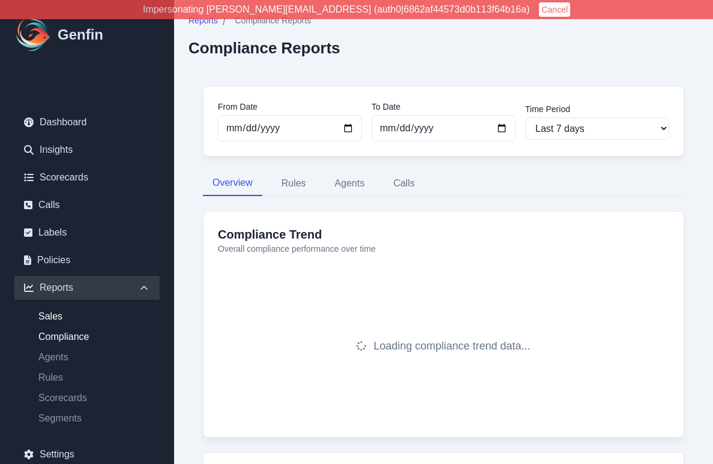
click at [54, 318] on link "Sales" at bounding box center [94, 317] width 131 height 14
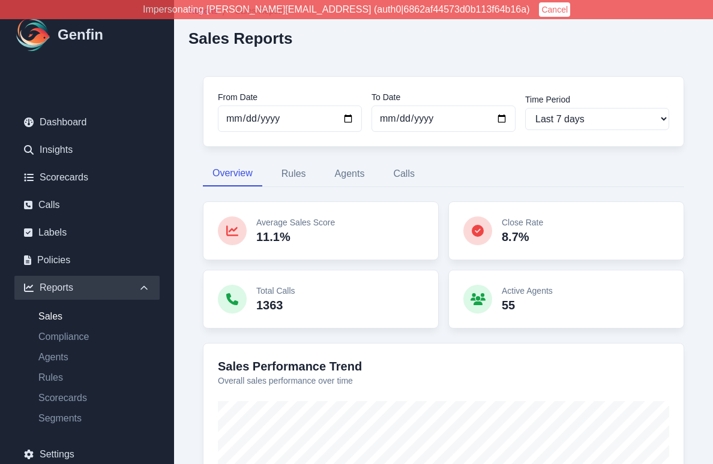
scroll to position [10, 0]
click at [49, 362] on link "Agents" at bounding box center [94, 357] width 131 height 14
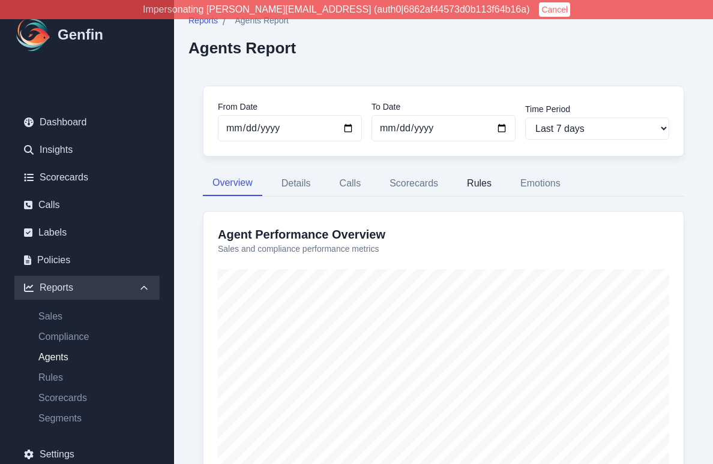
click at [479, 178] on button "Rules" at bounding box center [479, 183] width 44 height 25
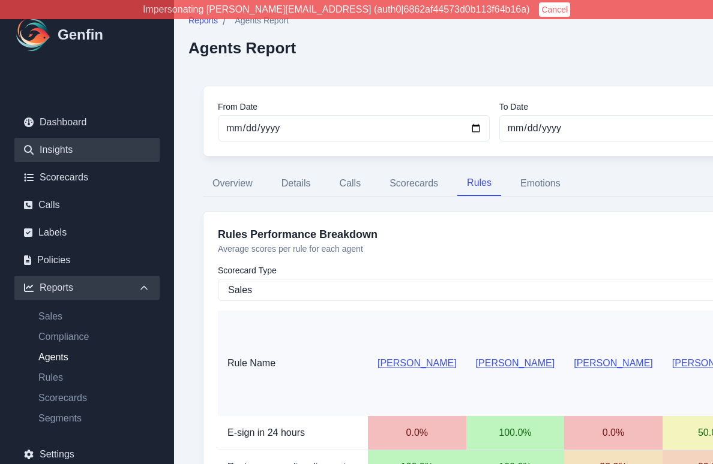
click at [60, 148] on link "Insights" at bounding box center [86, 150] width 145 height 24
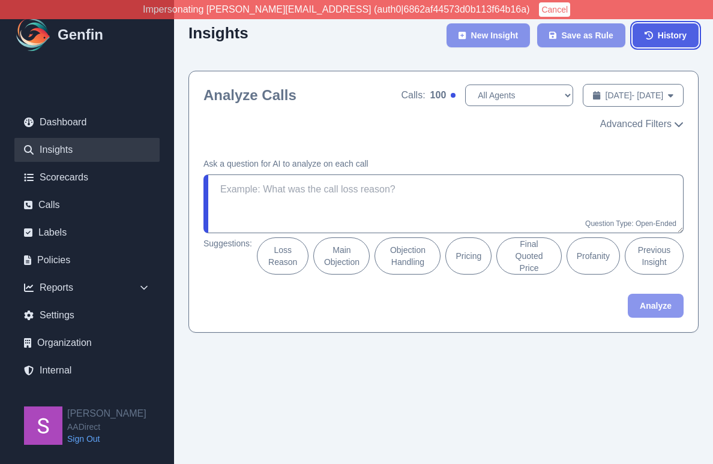
click at [614, 38] on span "History" at bounding box center [672, 35] width 29 height 12
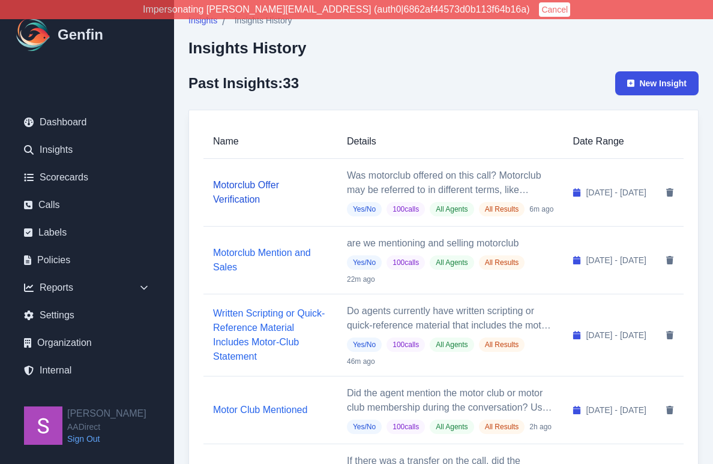
click at [244, 194] on link "Motorclub Offer Verification" at bounding box center [246, 192] width 66 height 25
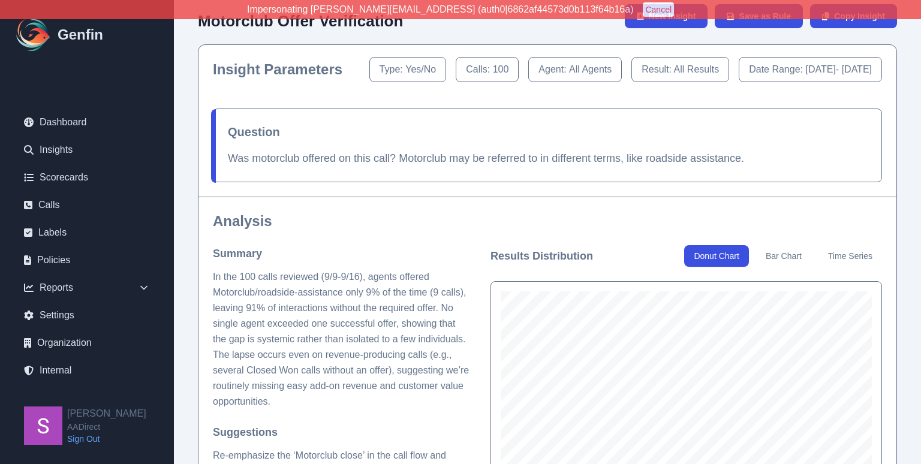
scroll to position [41, 0]
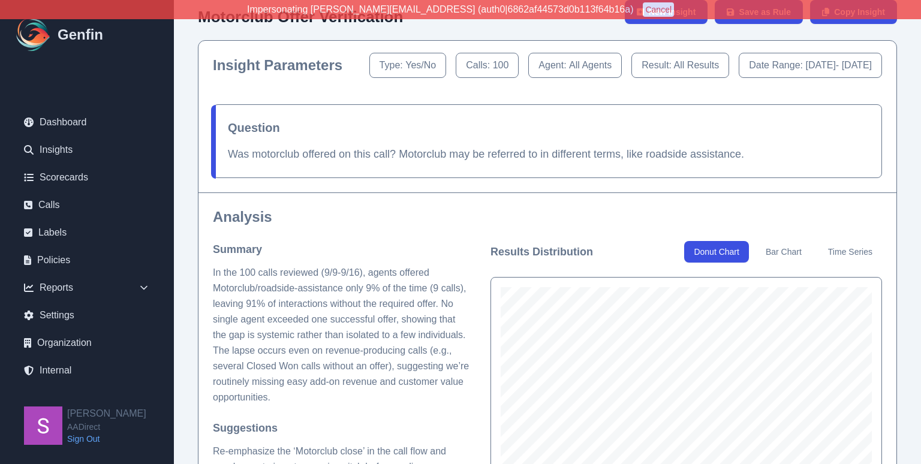
click at [293, 163] on p "Was motorclub offered on this call? Motorclub may be referred to in different t…" at bounding box center [548, 154] width 640 height 17
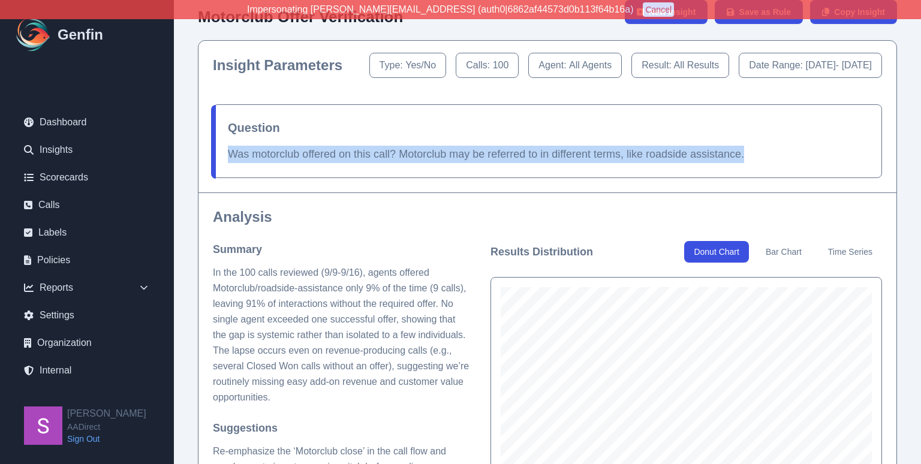
drag, startPoint x: 230, startPoint y: 188, endPoint x: 768, endPoint y: 205, distance: 537.8
click at [614, 178] on div "Question Was motorclub offered on this call? Motorclub may be referred to in di…" at bounding box center [548, 141] width 670 height 74
click at [457, 163] on p "Was motorclub offered on this call? Motorclub may be referred to in different t…" at bounding box center [548, 154] width 640 height 17
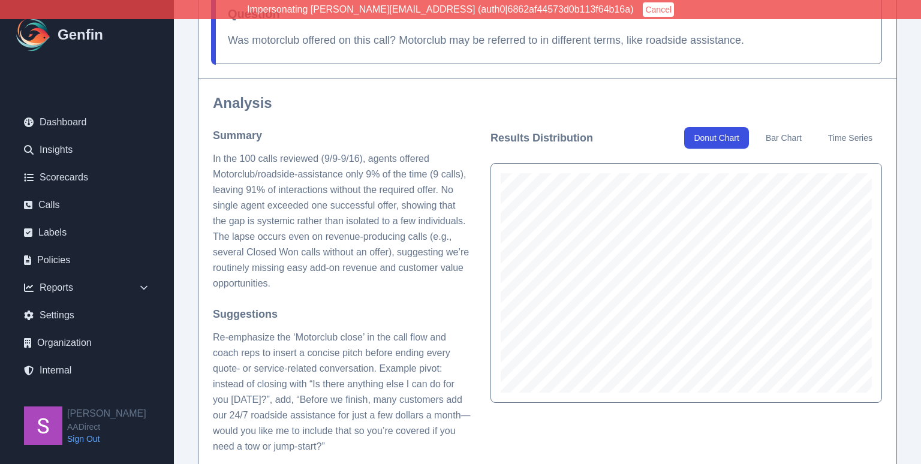
scroll to position [134, 0]
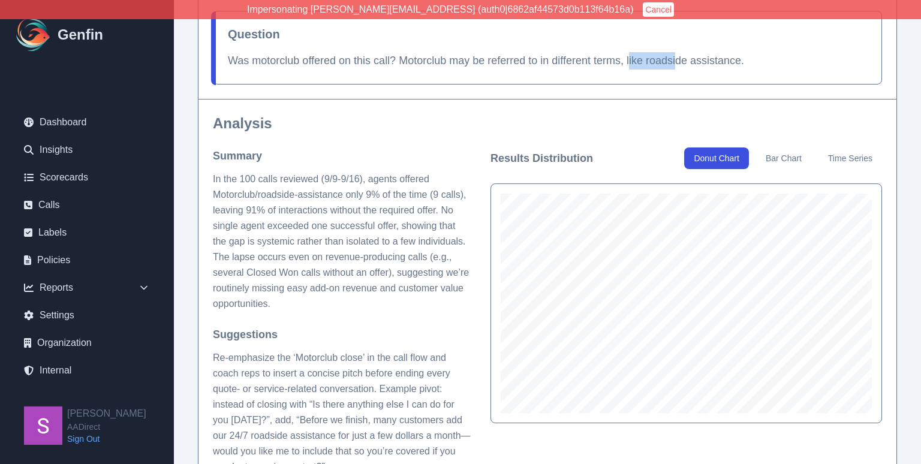
drag, startPoint x: 634, startPoint y: 95, endPoint x: 677, endPoint y: 95, distance: 42.6
click at [614, 70] on p "Was motorclub offered on this call? Motorclub may be referred to in different t…" at bounding box center [548, 60] width 640 height 17
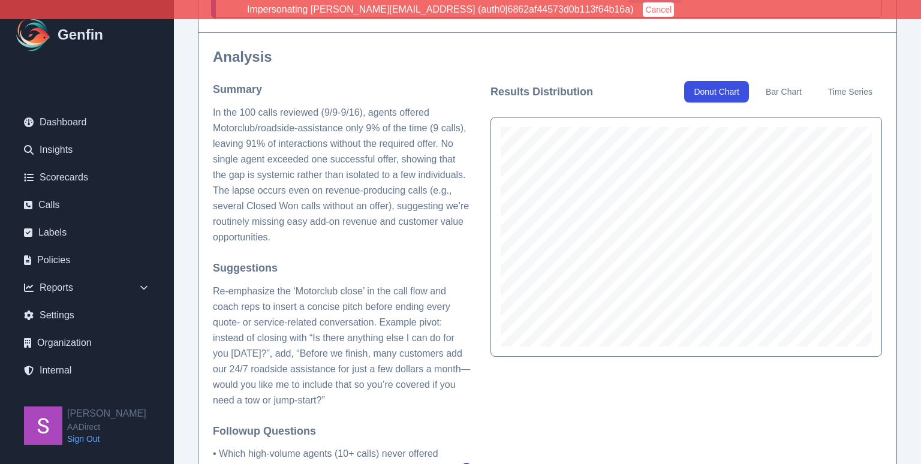
scroll to position [213, 0]
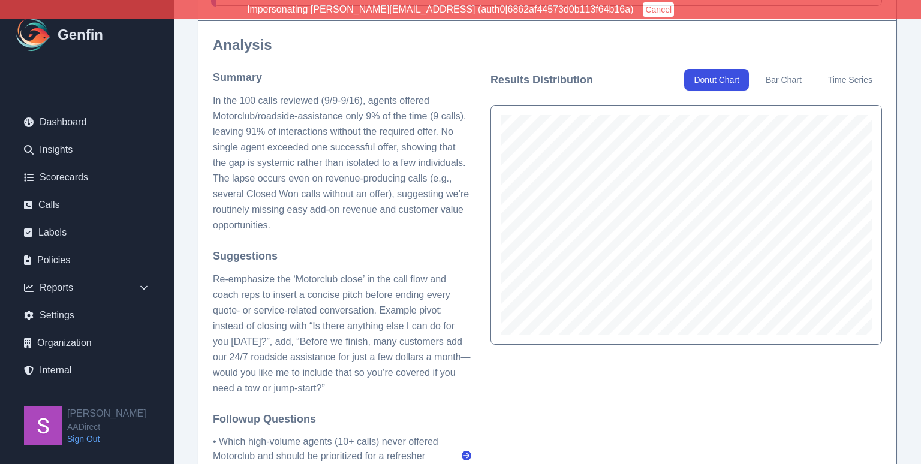
click at [433, 176] on p "In the 100 calls reviewed (9/9-9/16), agents offered Motorclub/roadside-assista…" at bounding box center [342, 163] width 259 height 140
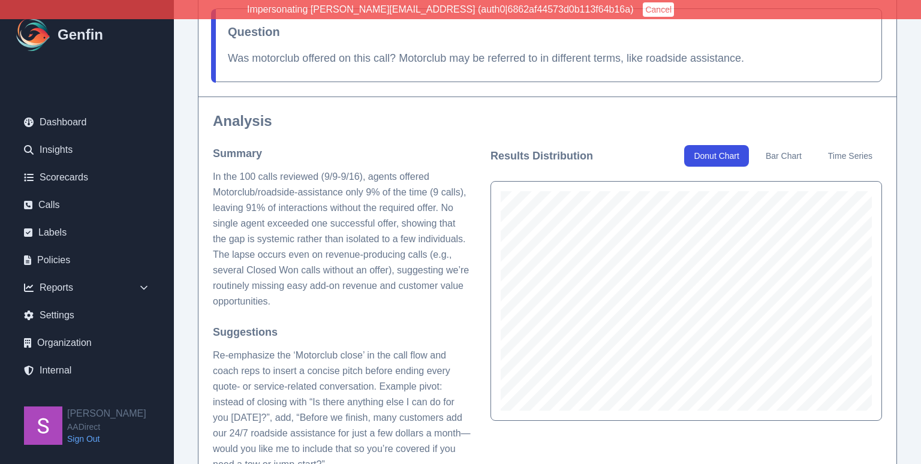
scroll to position [125, 0]
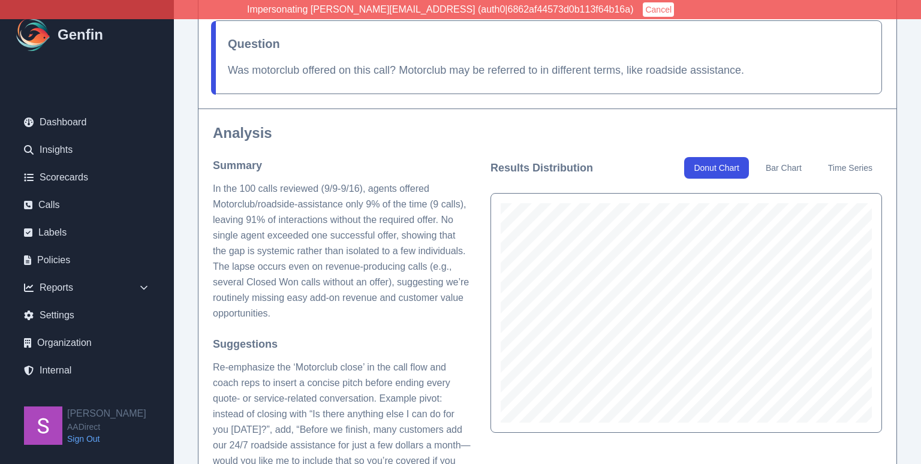
click at [614, 79] on p "Was motorclub offered on this call? Motorclub may be referred to in different t…" at bounding box center [548, 70] width 640 height 17
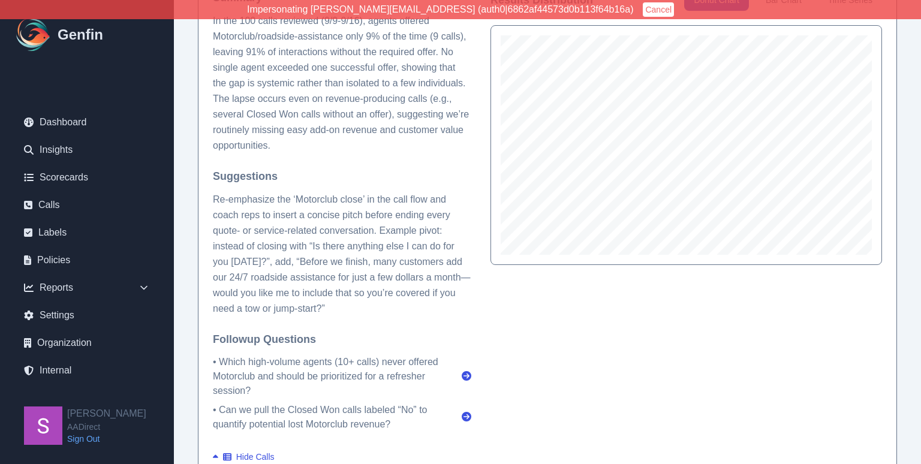
scroll to position [298, 0]
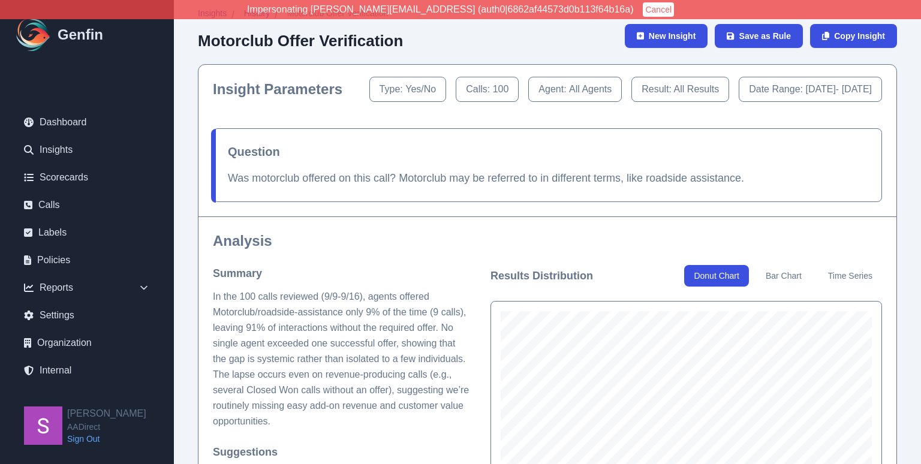
scroll to position [18, 0]
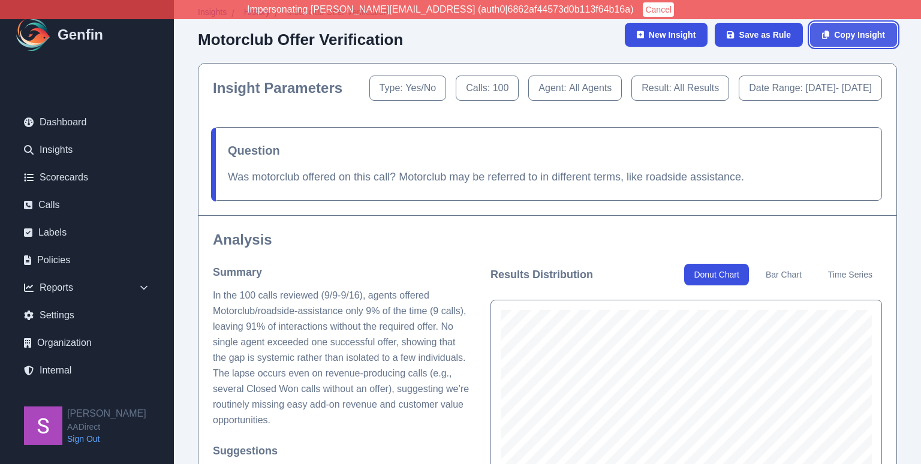
click at [614, 34] on span "Copy Insight" at bounding box center [860, 35] width 51 height 12
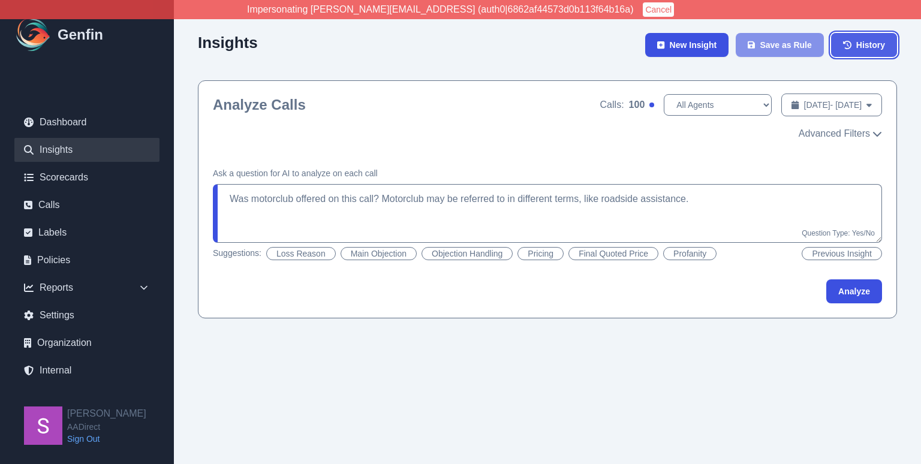
click at [614, 53] on link "History" at bounding box center [865, 45] width 66 height 24
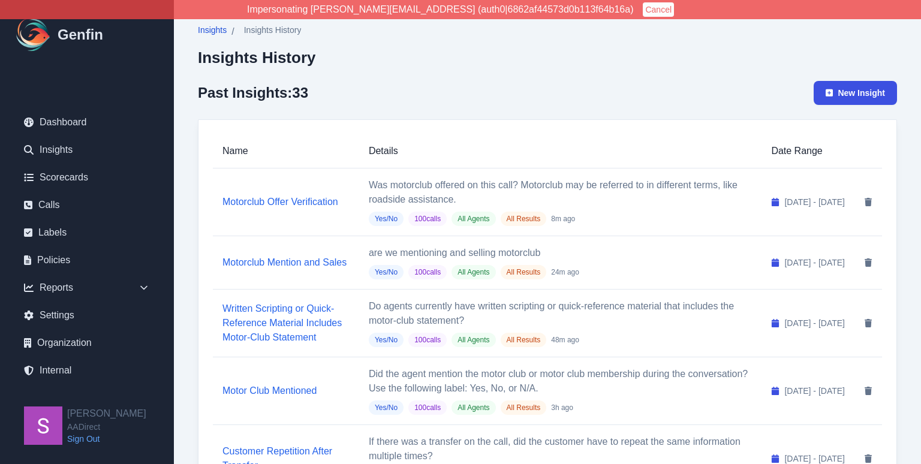
click at [204, 31] on span "Insights" at bounding box center [212, 30] width 29 height 12
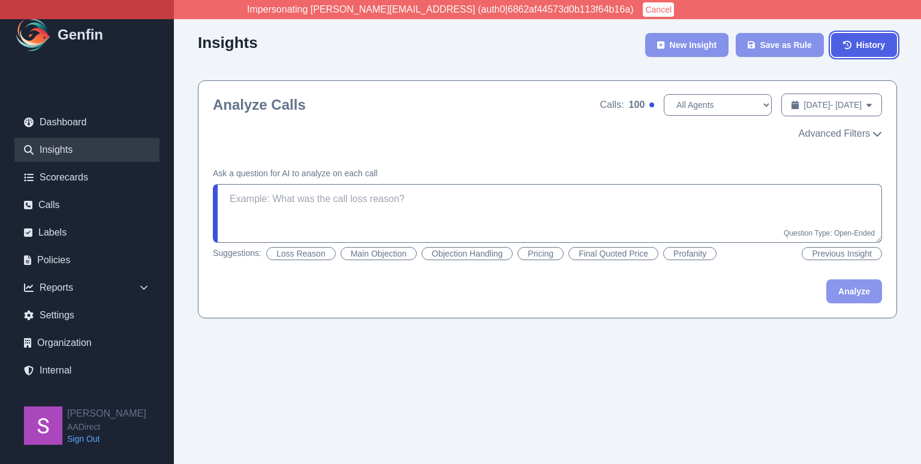
click at [614, 50] on link "History" at bounding box center [865, 45] width 66 height 24
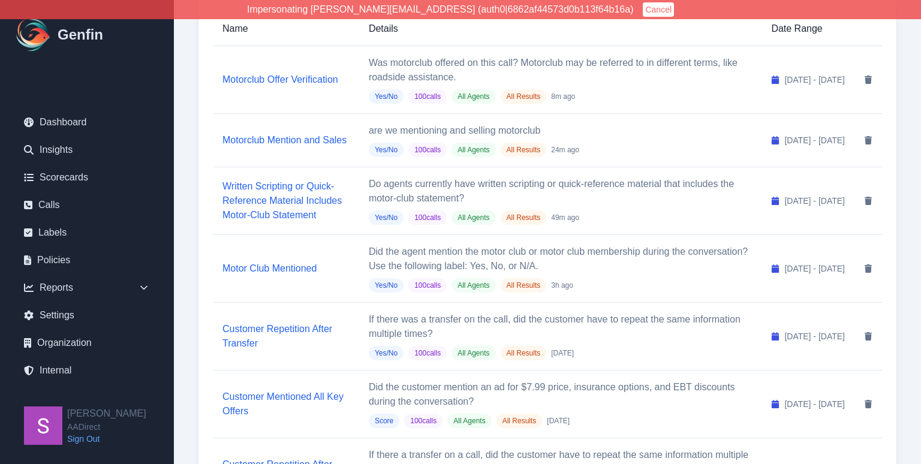
scroll to position [67, 0]
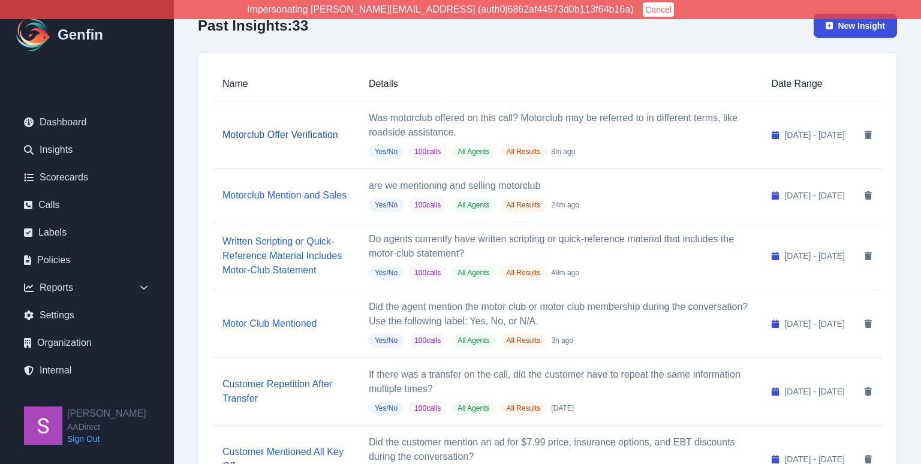
click at [255, 130] on link "Motorclub Offer Verification" at bounding box center [281, 135] width 116 height 10
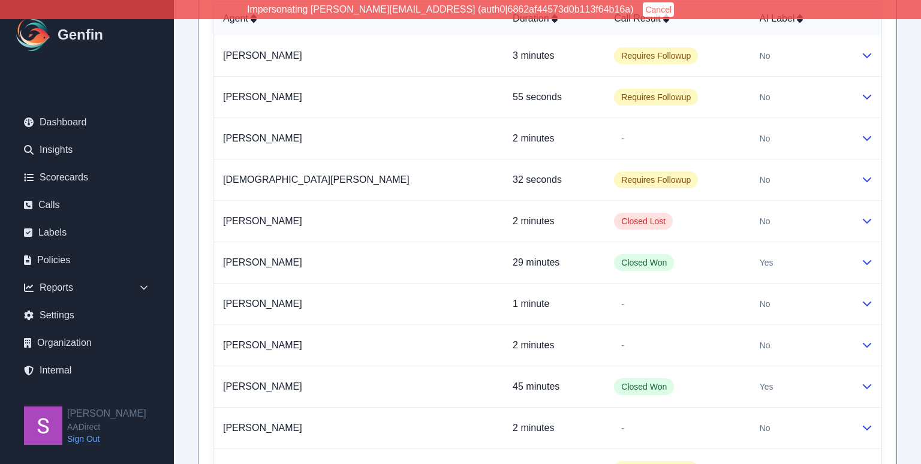
scroll to position [818, 0]
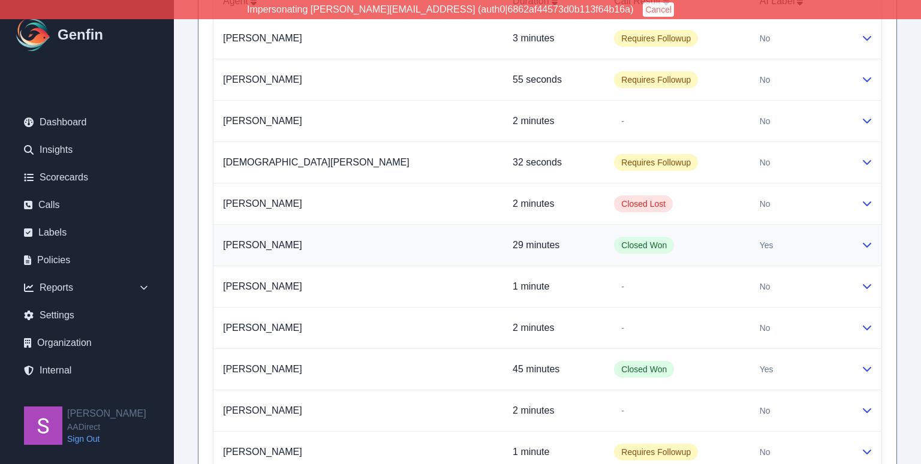
click at [614, 250] on icon at bounding box center [868, 245] width 10 height 10
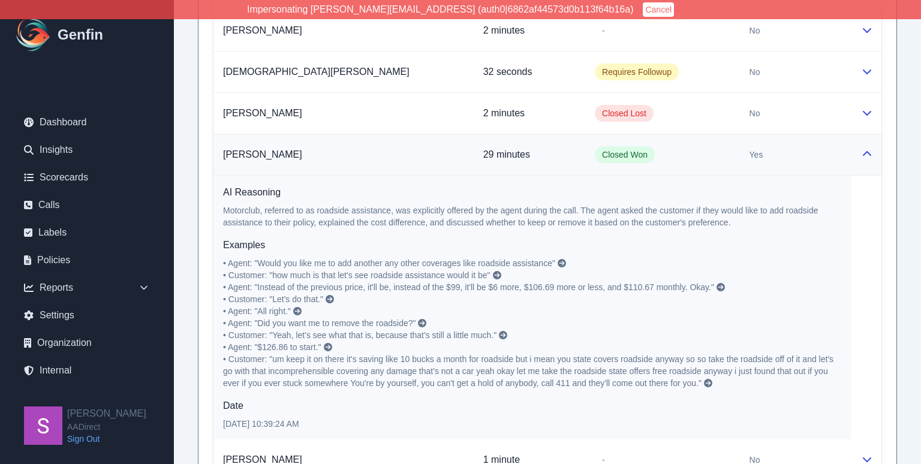
scroll to position [929, 0]
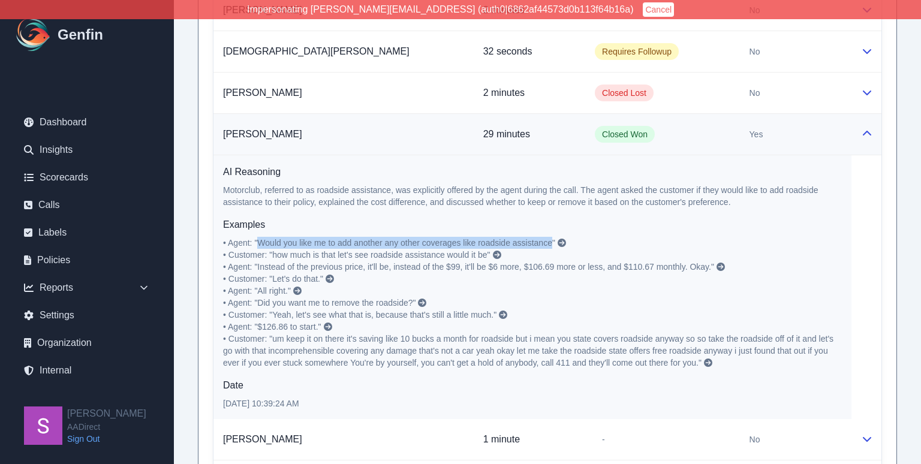
drag, startPoint x: 260, startPoint y: 260, endPoint x: 548, endPoint y: 263, distance: 287.4
click at [548, 248] on span "• Agent: "Would you like me to add another any other coverages like roadside as…" at bounding box center [389, 243] width 332 height 10
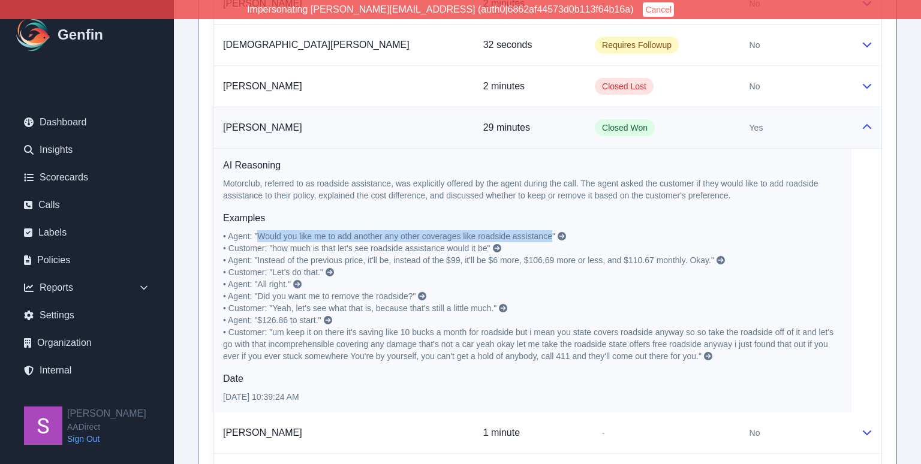
scroll to position [936, 0]
click at [469, 240] on span "• Agent: "Would you like me to add another any other coverages like roadside as…" at bounding box center [389, 235] width 332 height 10
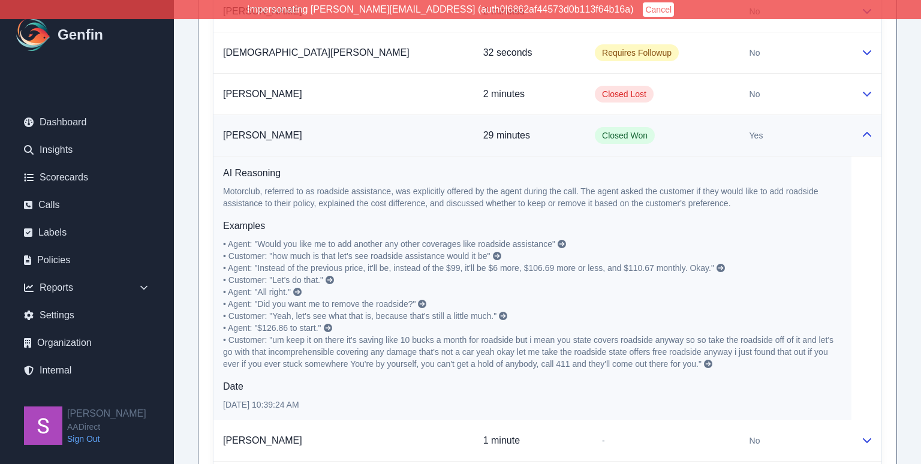
scroll to position [933, 0]
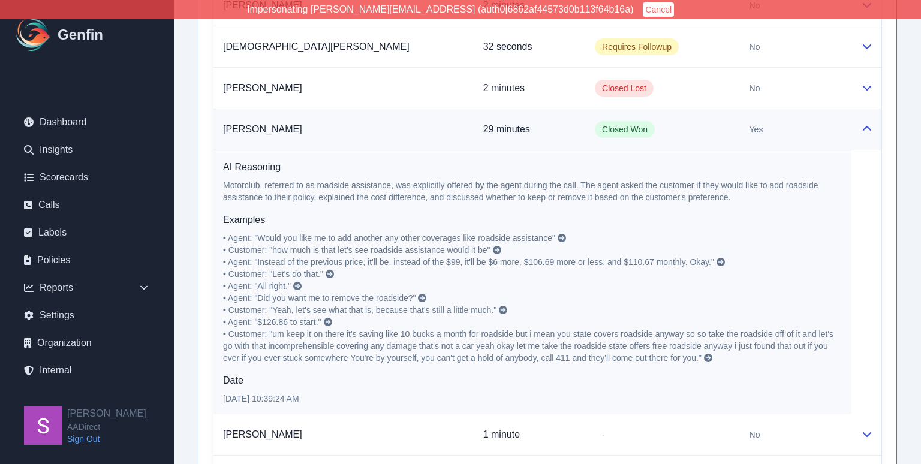
click at [614, 266] on icon at bounding box center [721, 262] width 8 height 8
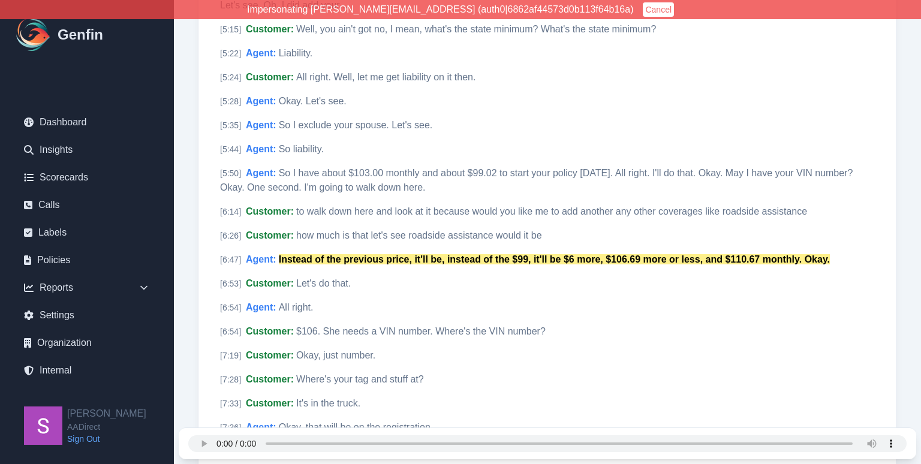
scroll to position [1205, 0]
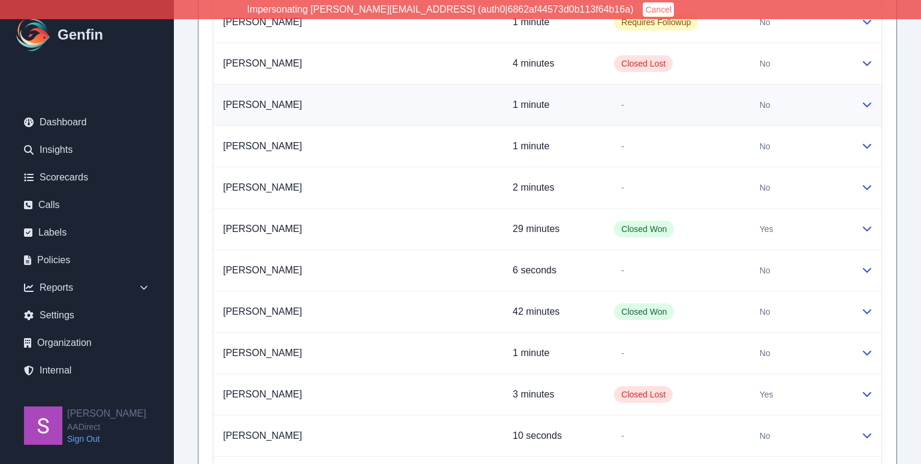
scroll to position [1406, 0]
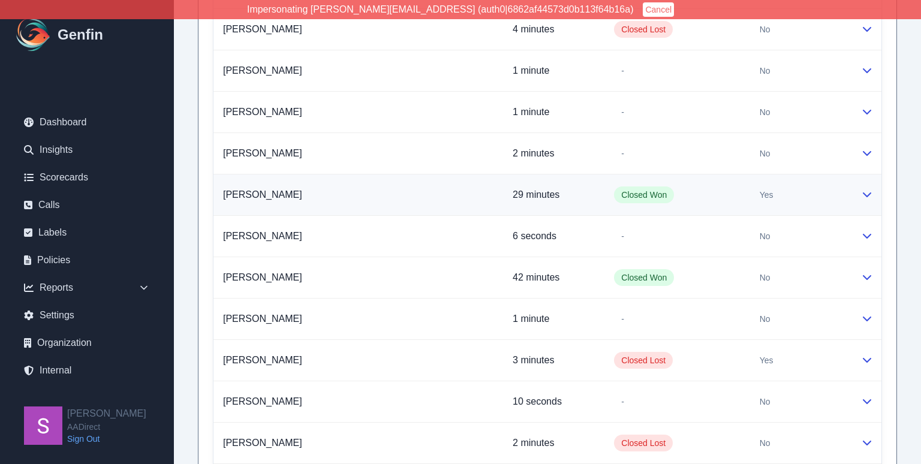
click at [614, 199] on icon at bounding box center [868, 195] width 10 height 10
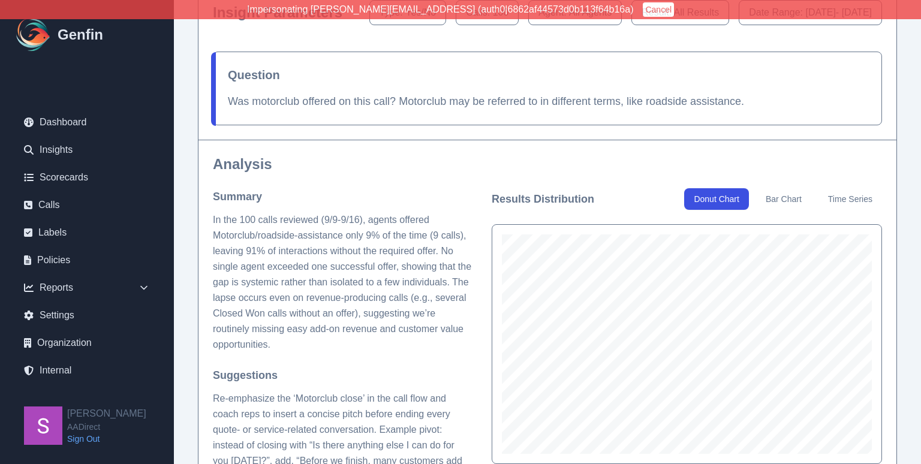
scroll to position [0, 0]
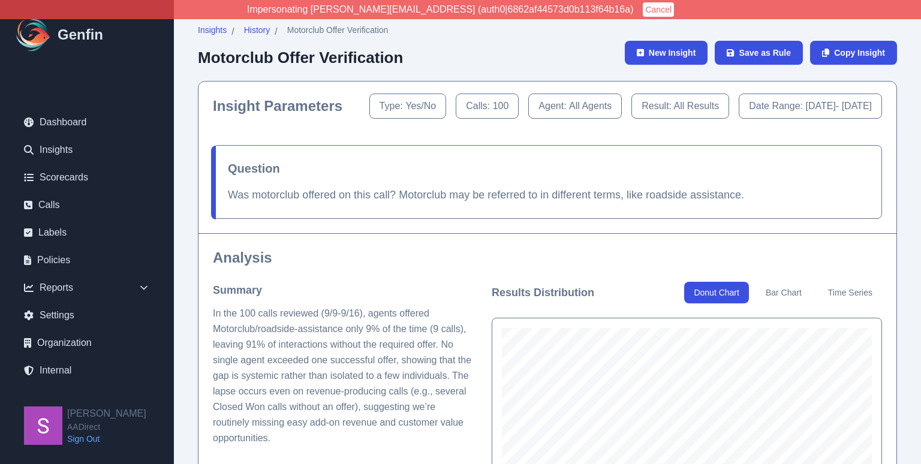
click at [436, 106] on span "Yes/No" at bounding box center [421, 106] width 31 height 10
click at [614, 58] on span "New Insight" at bounding box center [672, 53] width 47 height 12
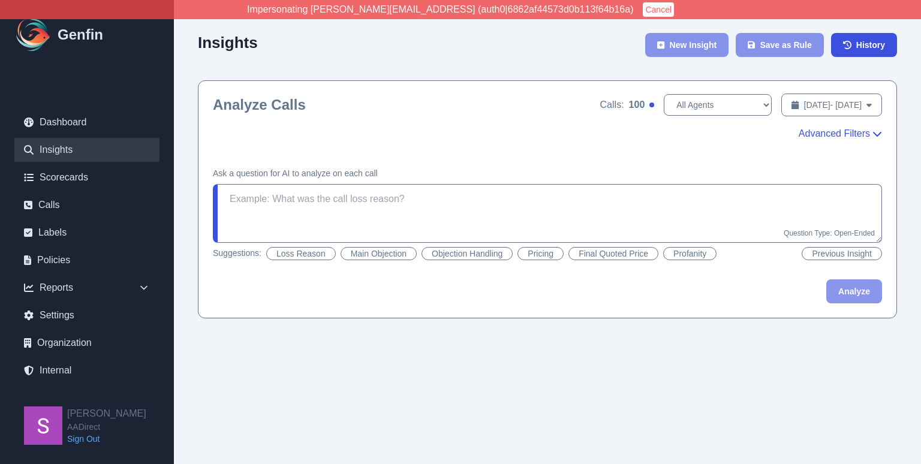
click at [614, 137] on span "Advanced Filters" at bounding box center [834, 134] width 71 height 14
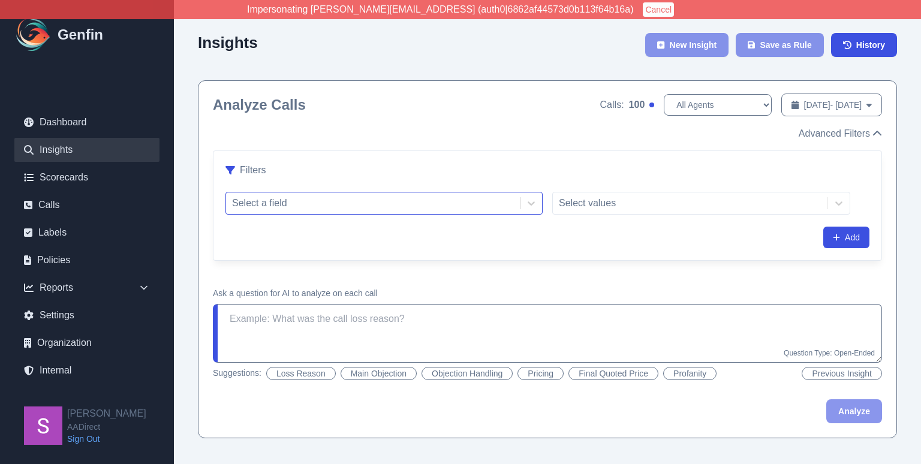
click at [372, 199] on div at bounding box center [373, 203] width 282 height 17
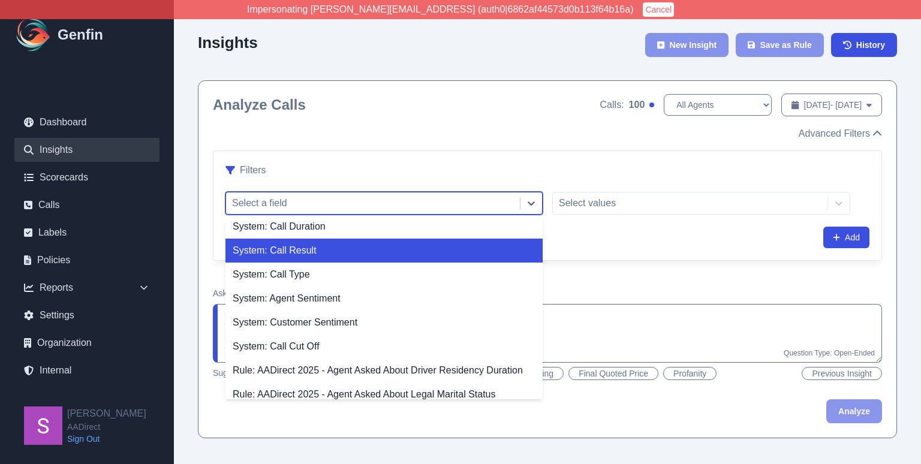
scroll to position [8, 0]
click at [365, 253] on div "System: Call Result" at bounding box center [384, 250] width 317 height 24
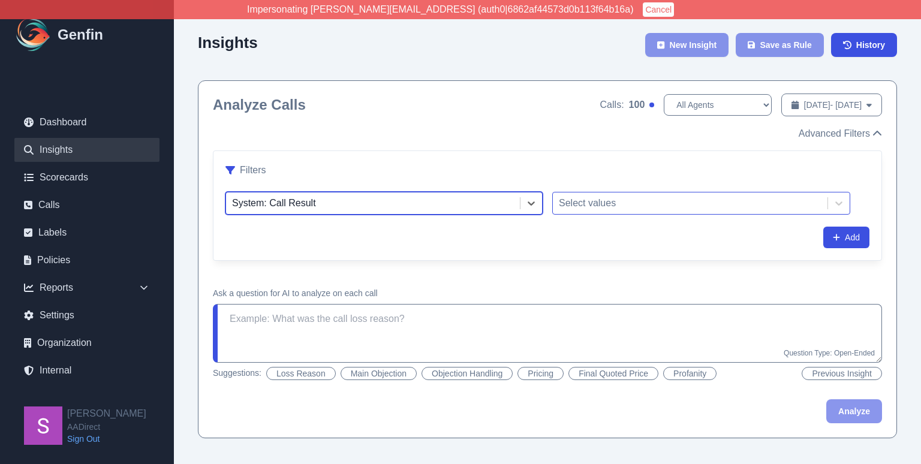
click at [603, 209] on div at bounding box center [690, 203] width 263 height 17
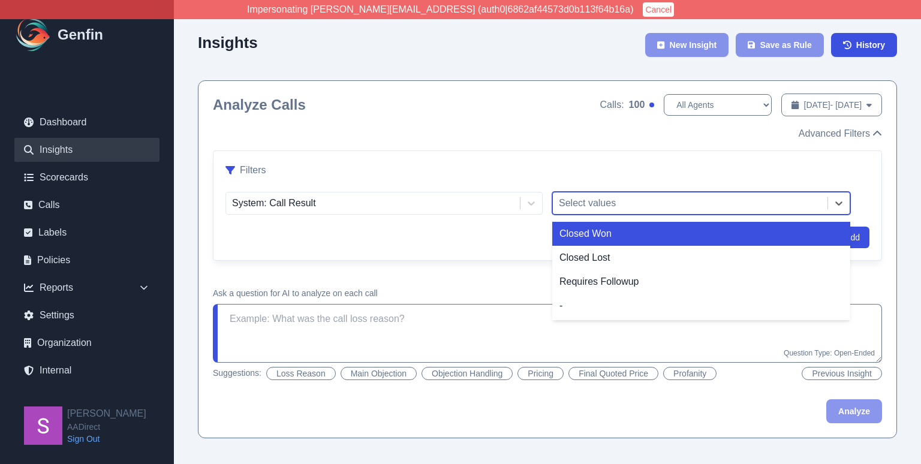
click at [608, 232] on div "Closed Won" at bounding box center [702, 234] width 298 height 24
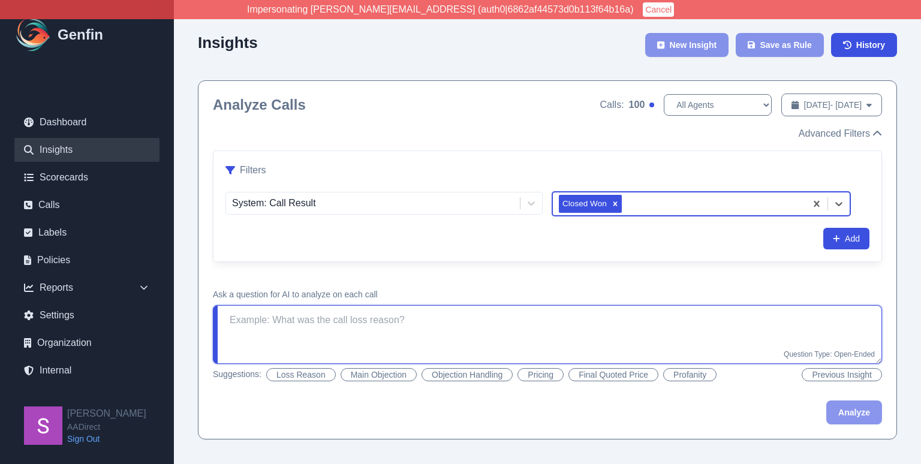
click at [436, 316] on textarea at bounding box center [548, 334] width 670 height 59
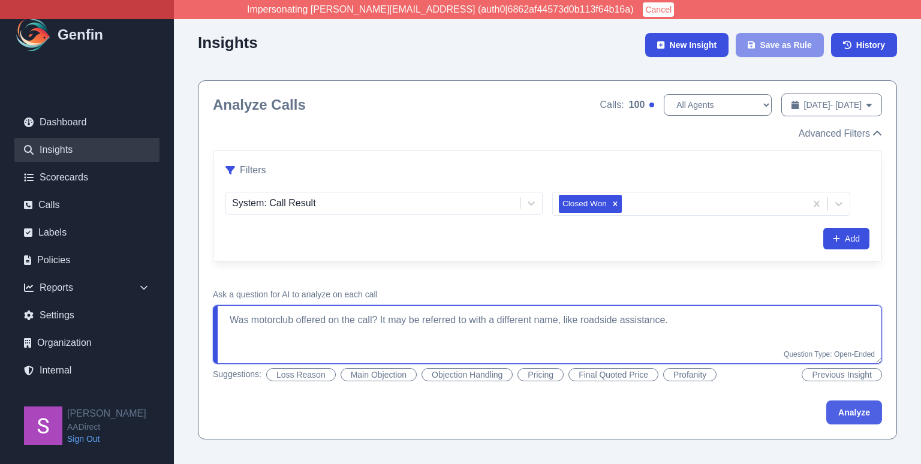
type textarea "Was motorclub offered on the call? It may be referred to with a different name,…"
click at [614, 408] on button "Analyze" at bounding box center [855, 413] width 56 height 24
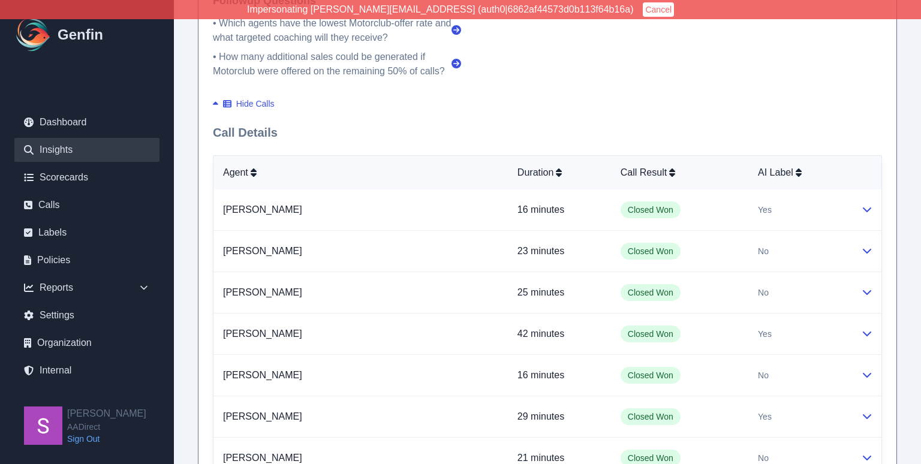
scroll to position [820, 0]
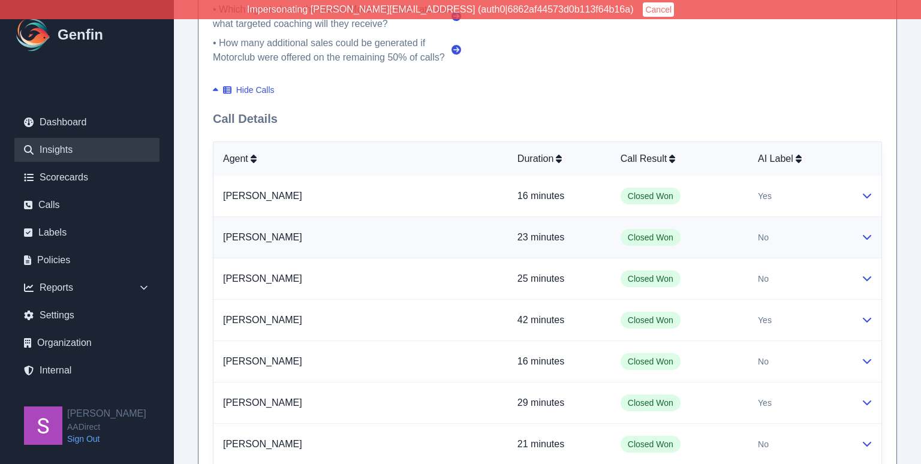
click at [614, 232] on icon at bounding box center [868, 237] width 10 height 10
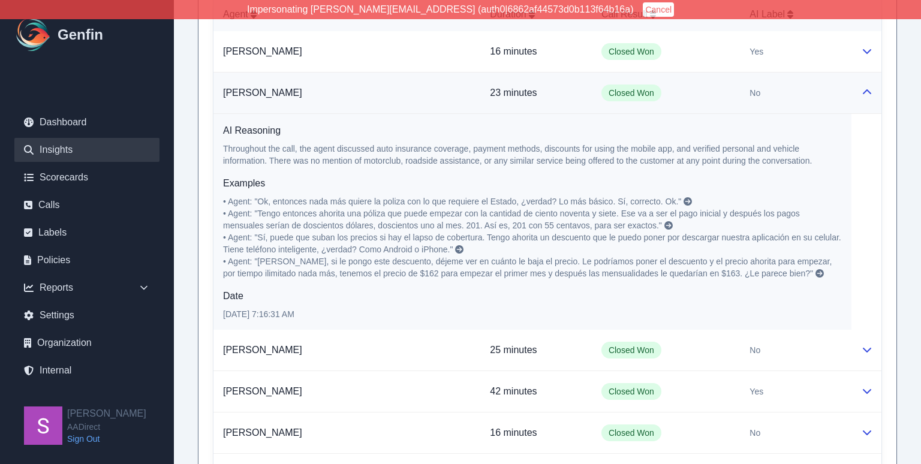
scroll to position [992, 0]
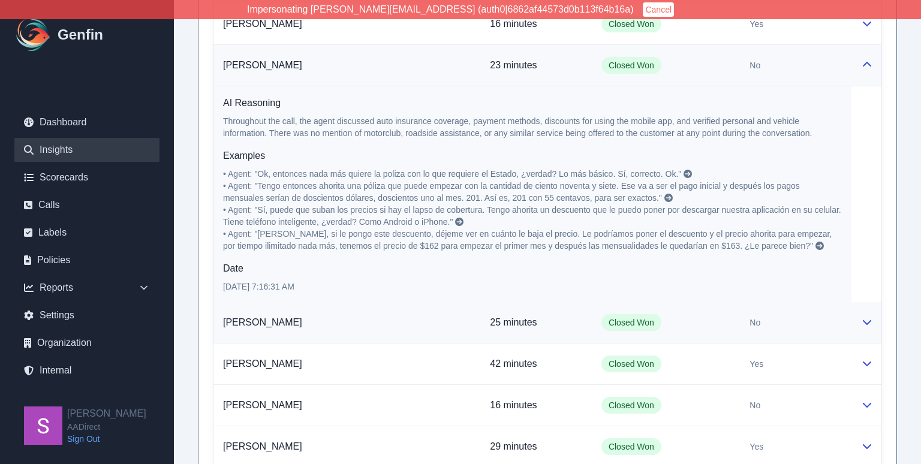
click at [614, 317] on icon at bounding box center [868, 322] width 10 height 10
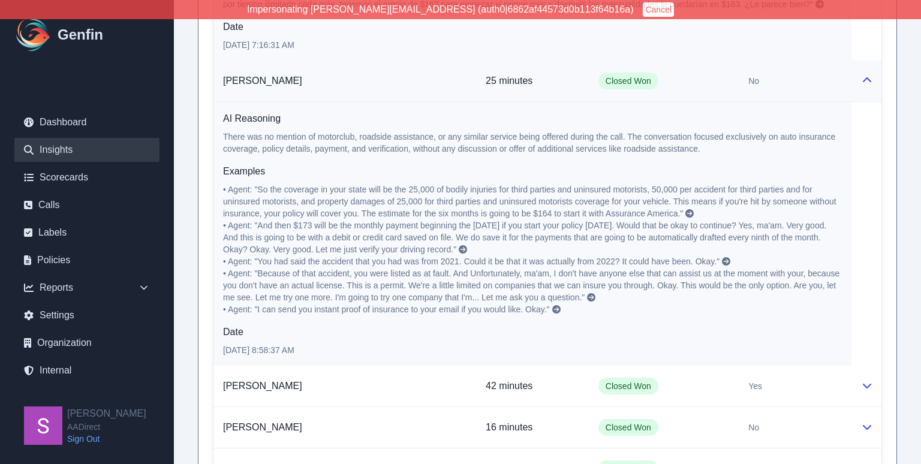
scroll to position [1319, 0]
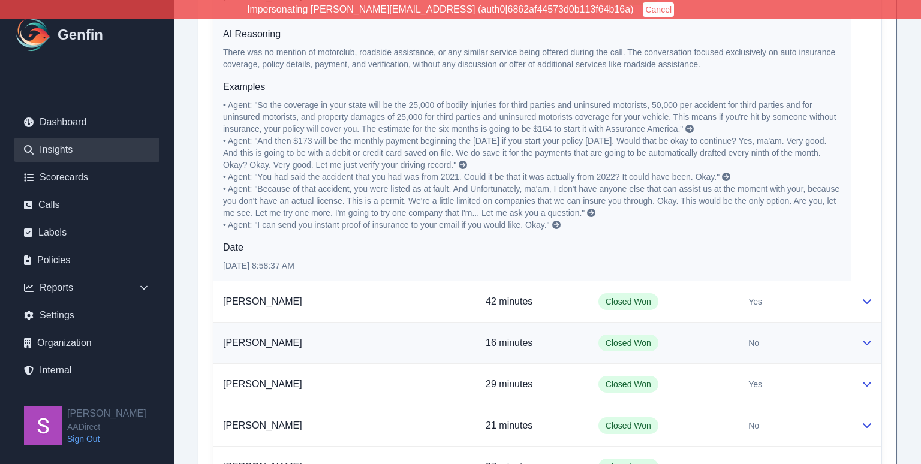
click at [614, 338] on icon at bounding box center [868, 343] width 10 height 10
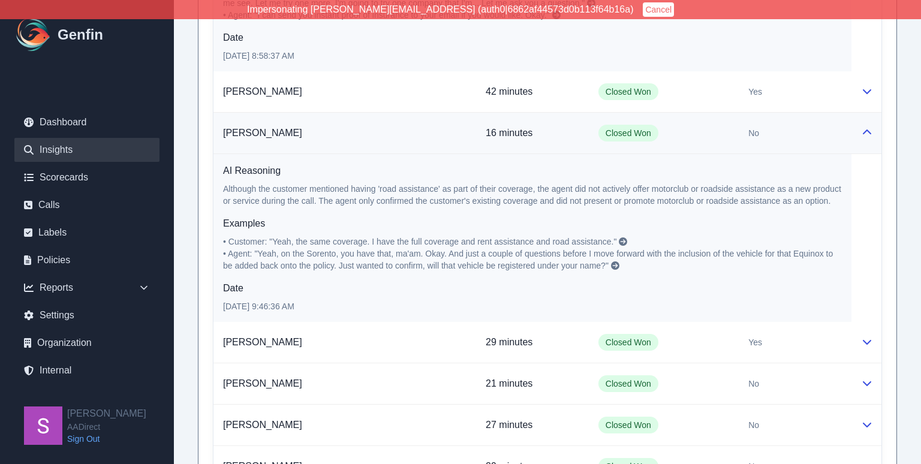
scroll to position [1541, 0]
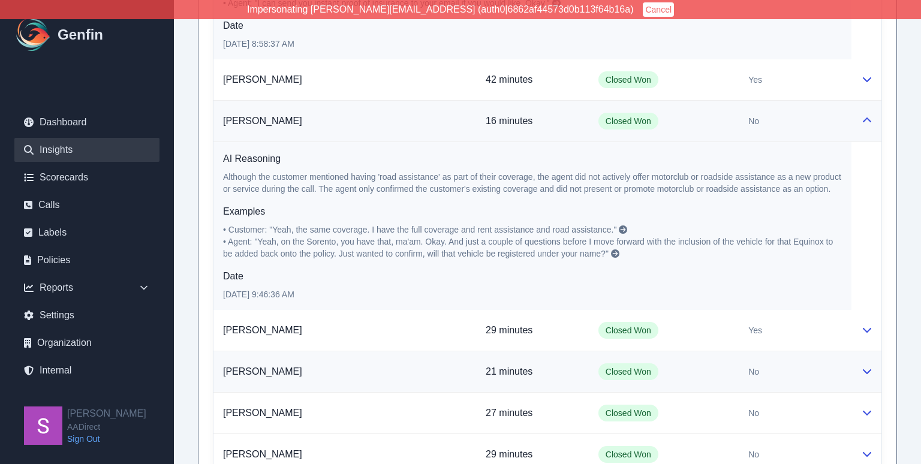
click at [614, 367] on icon at bounding box center [868, 372] width 10 height 10
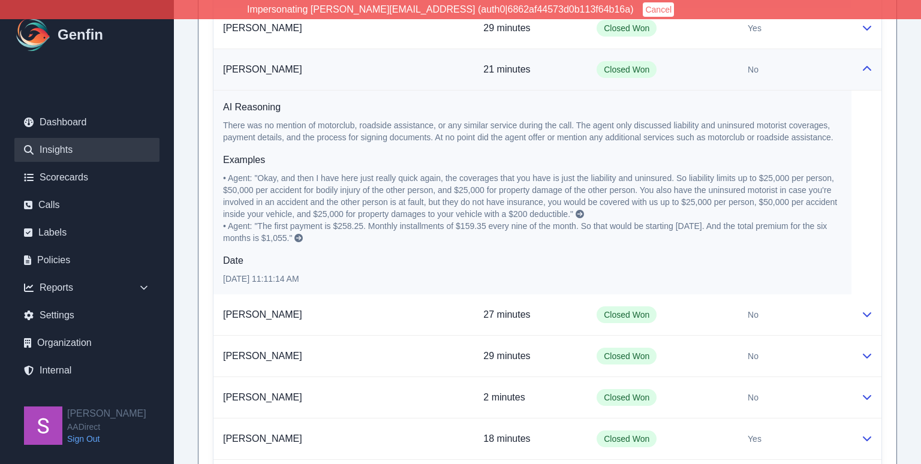
scroll to position [1850, 0]
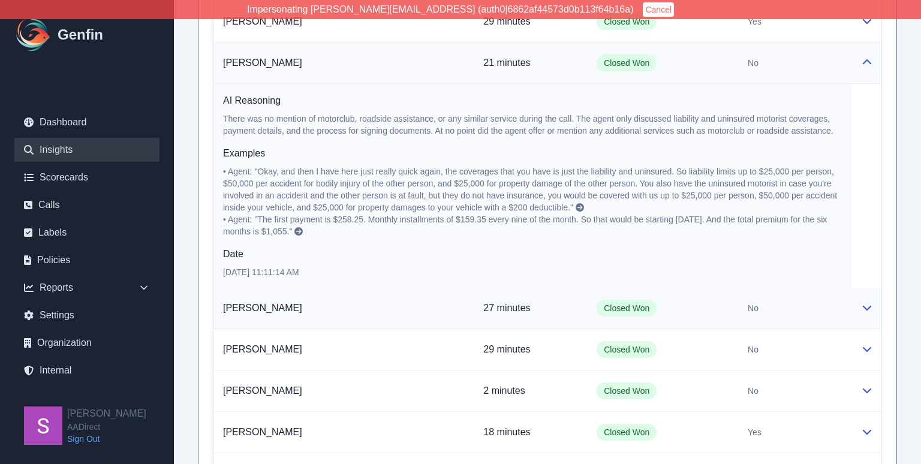
click at [614, 301] on button at bounding box center [868, 308] width 10 height 14
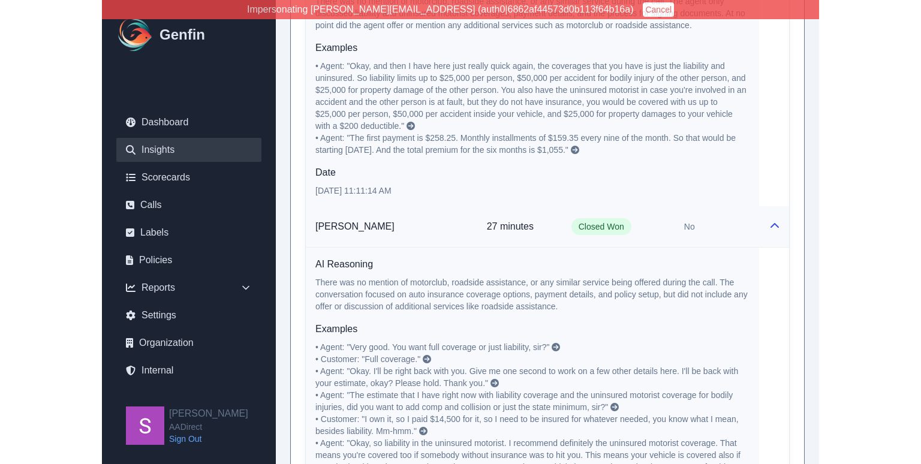
scroll to position [2276, 0]
